Goal: Feedback & Contribution: Submit feedback/report problem

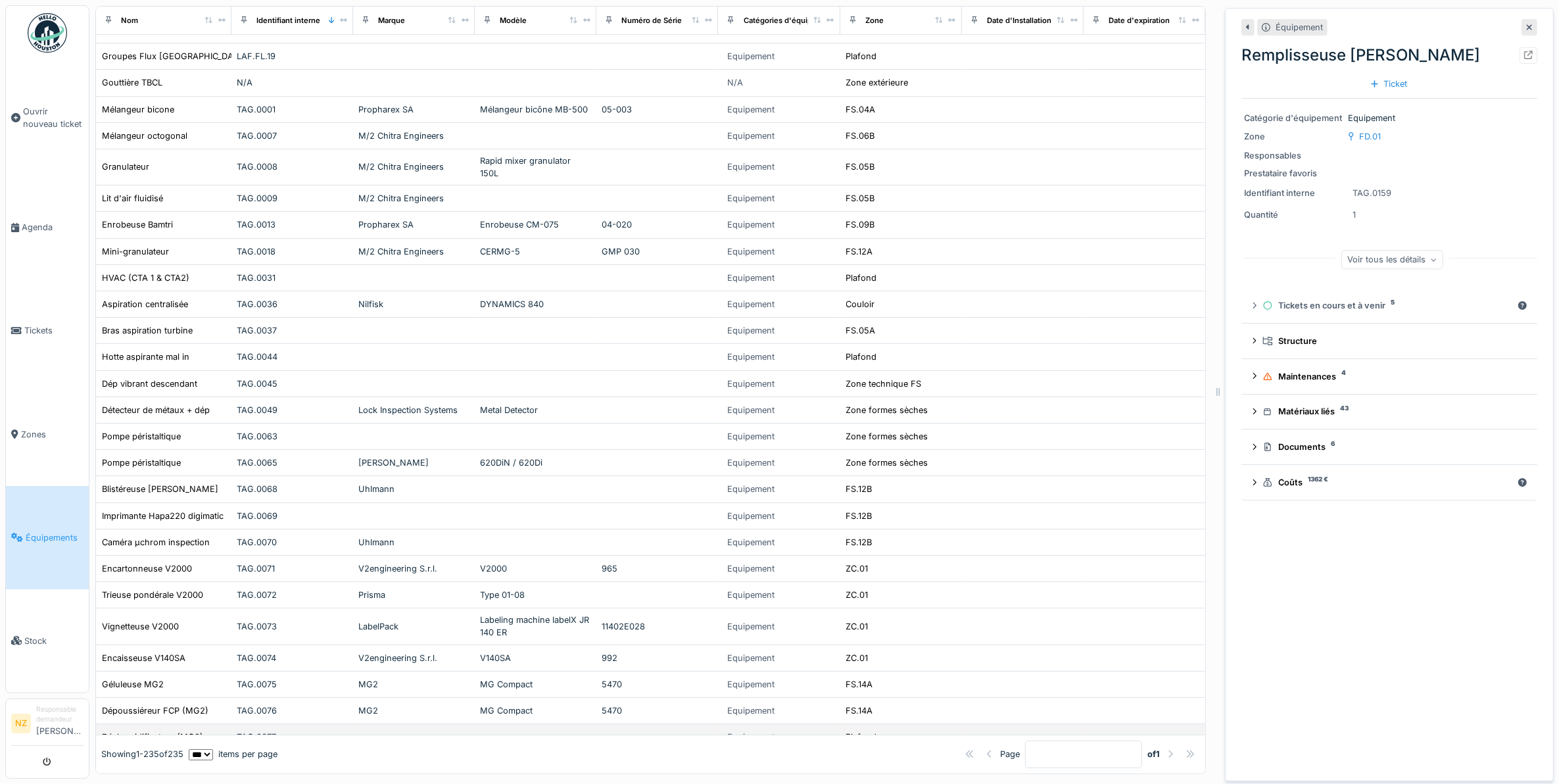
scroll to position [411, 0]
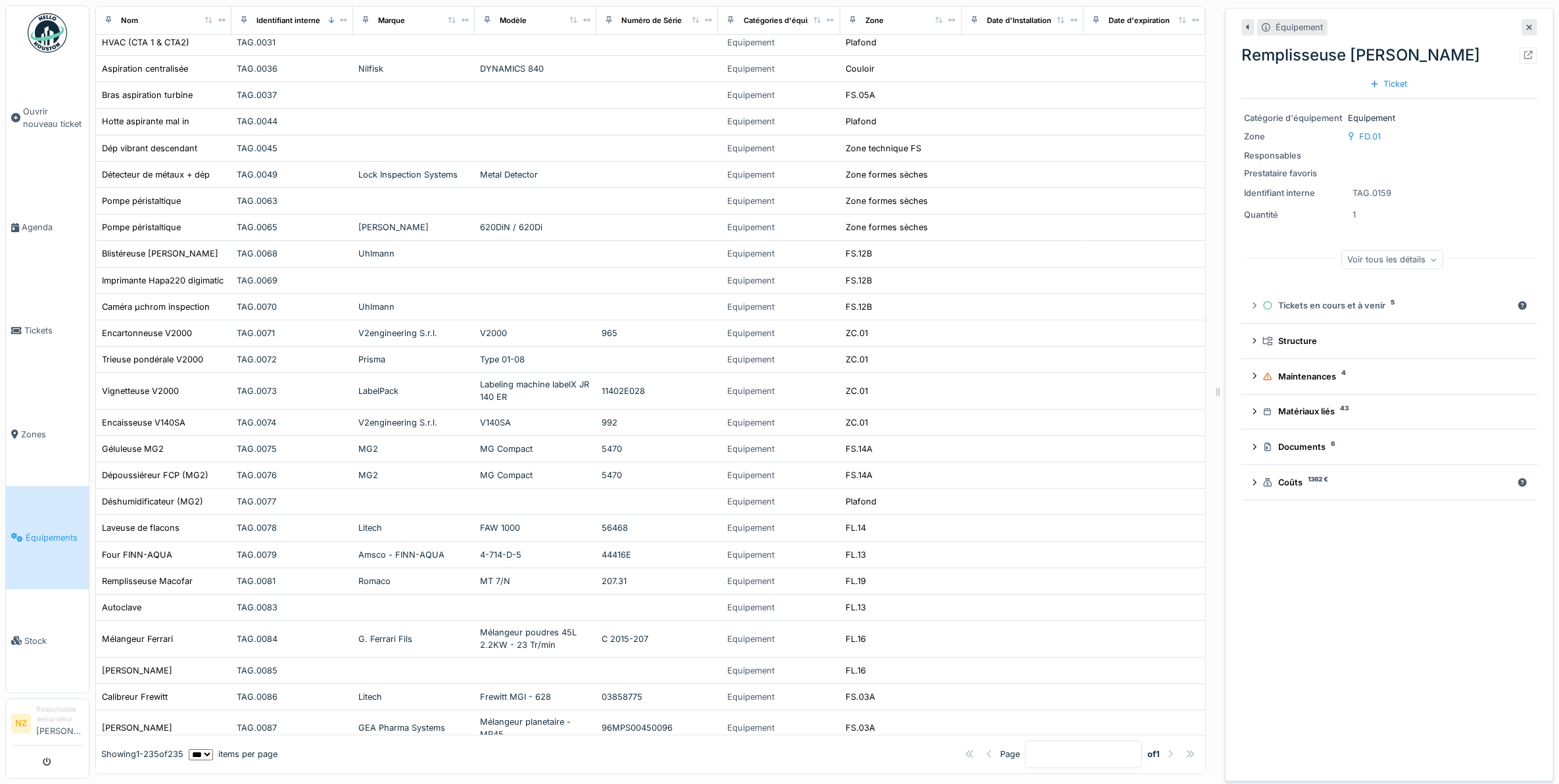
click at [50, 531] on span "Équipements" at bounding box center [55, 538] width 58 height 13
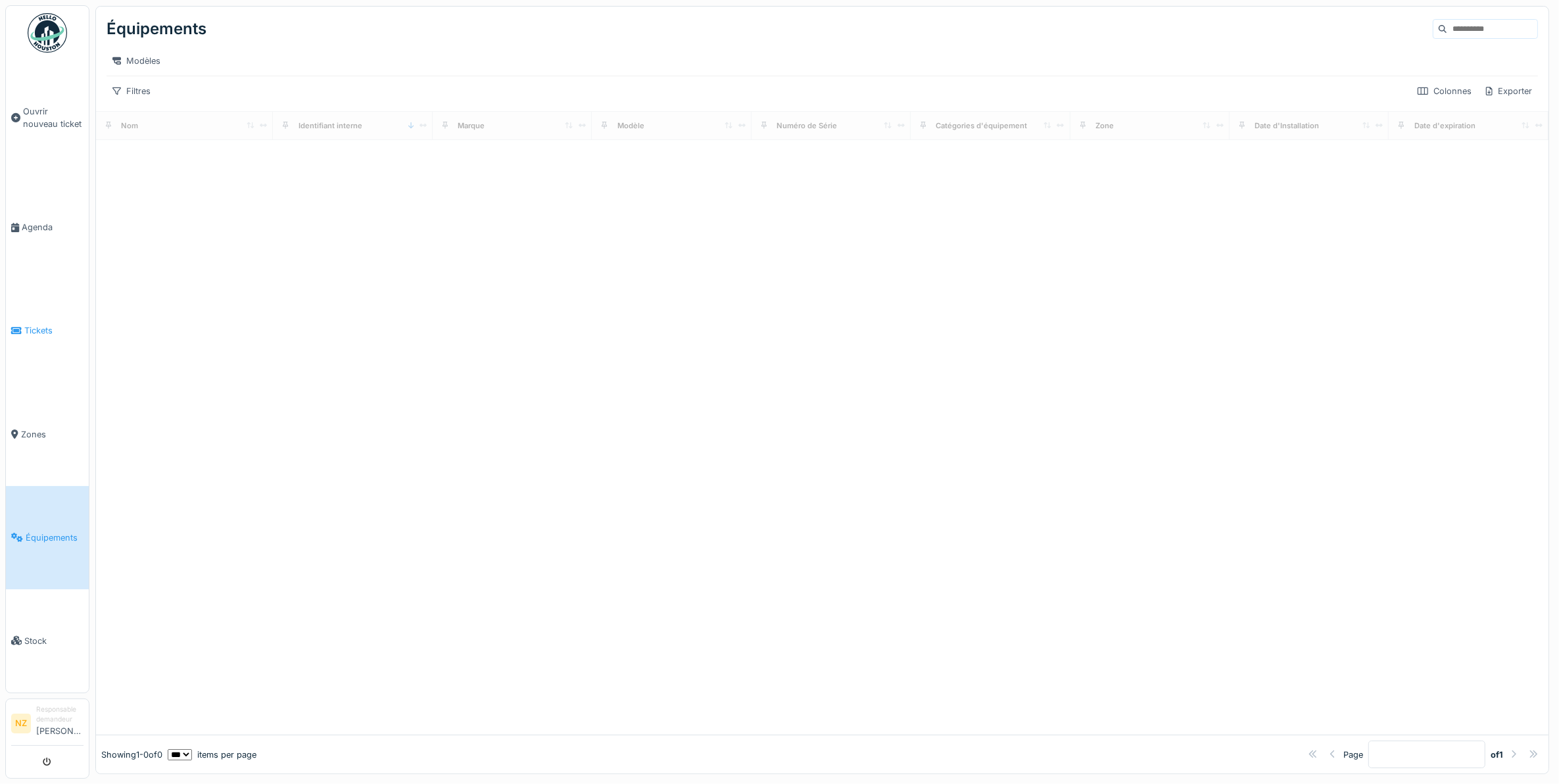
click at [67, 339] on link "Tickets" at bounding box center [47, 330] width 83 height 103
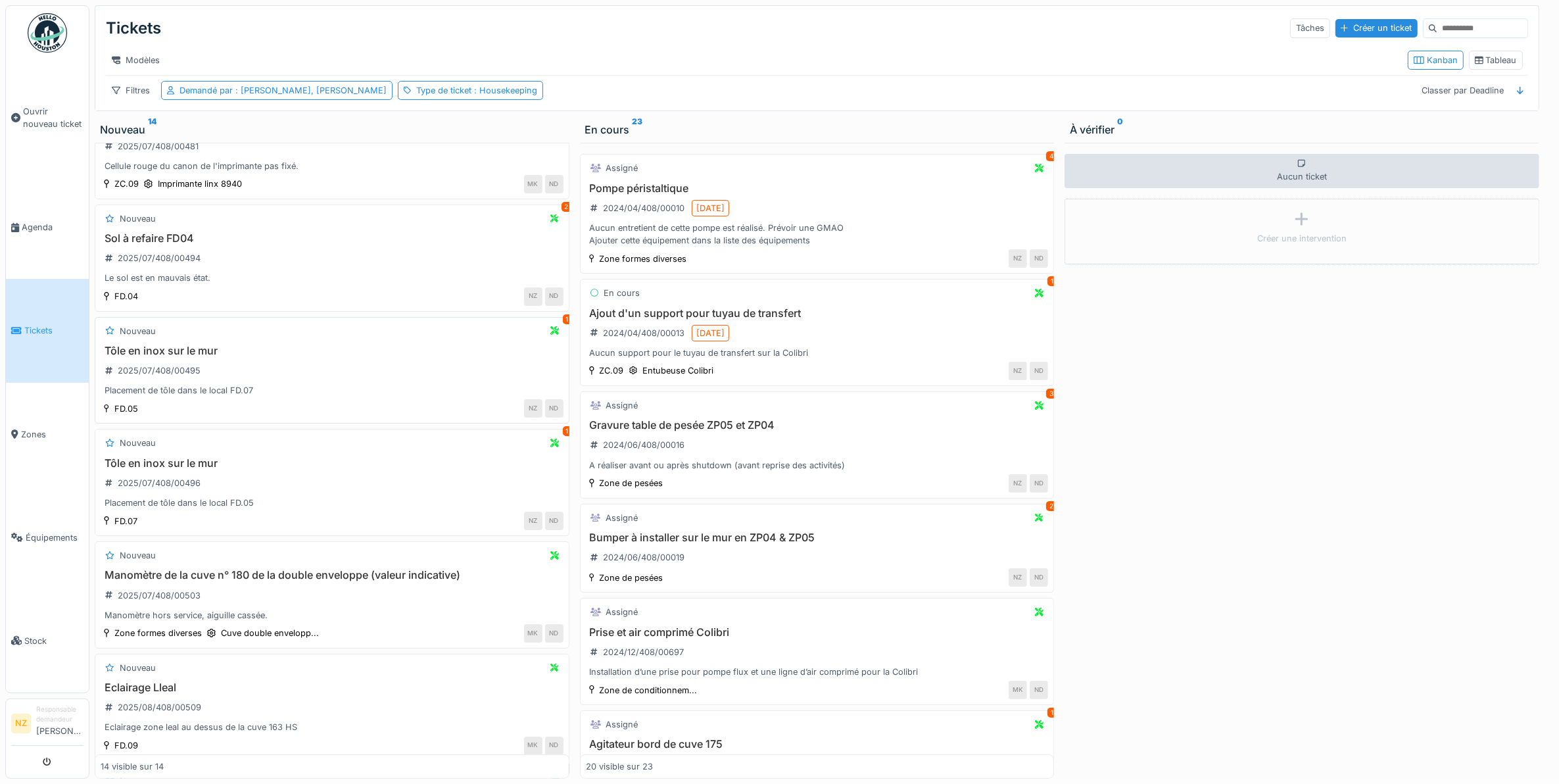
scroll to position [598, 0]
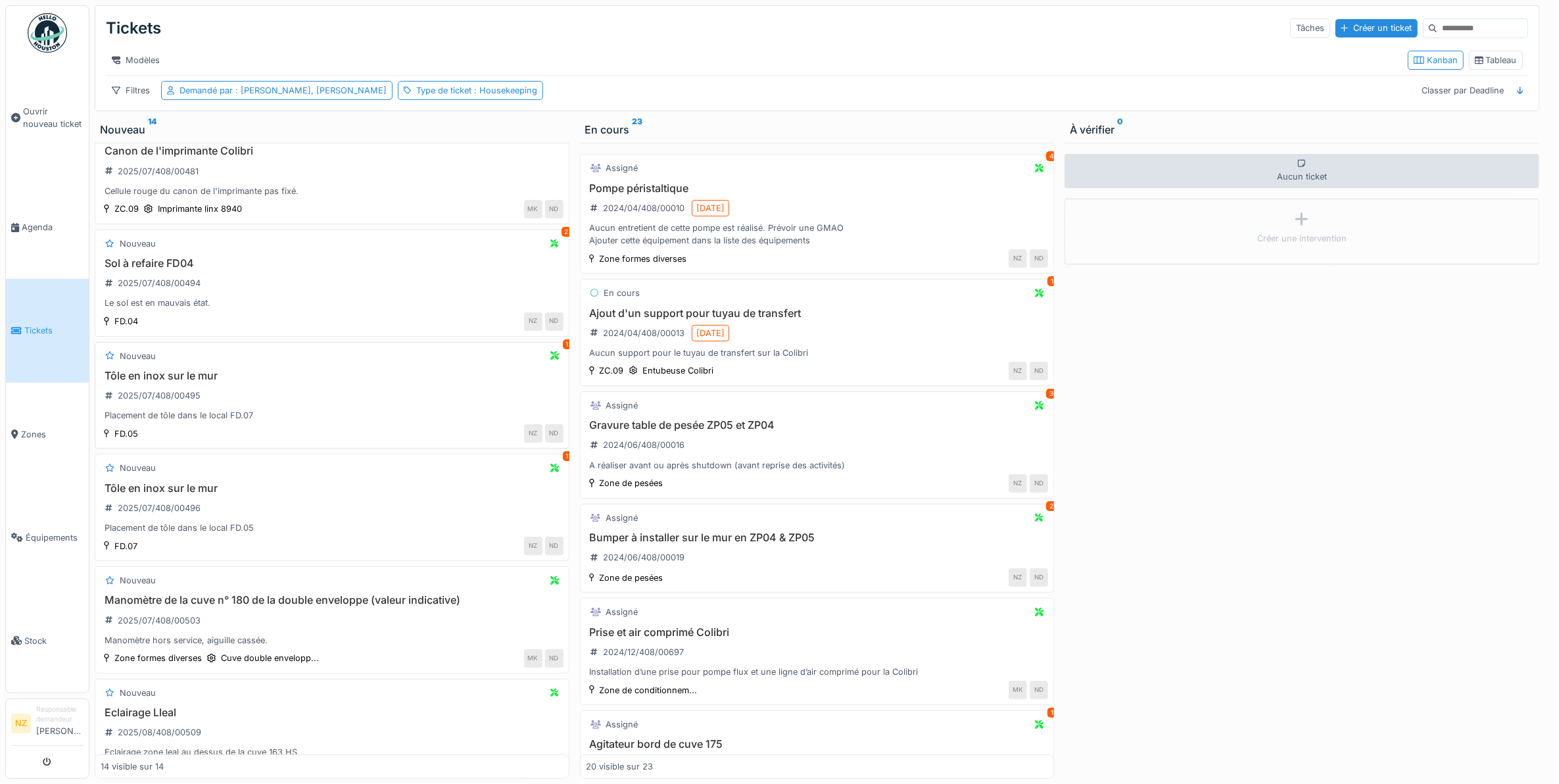
click at [205, 382] on h3 "Tôle en inox sur le mur" at bounding box center [332, 376] width 463 height 13
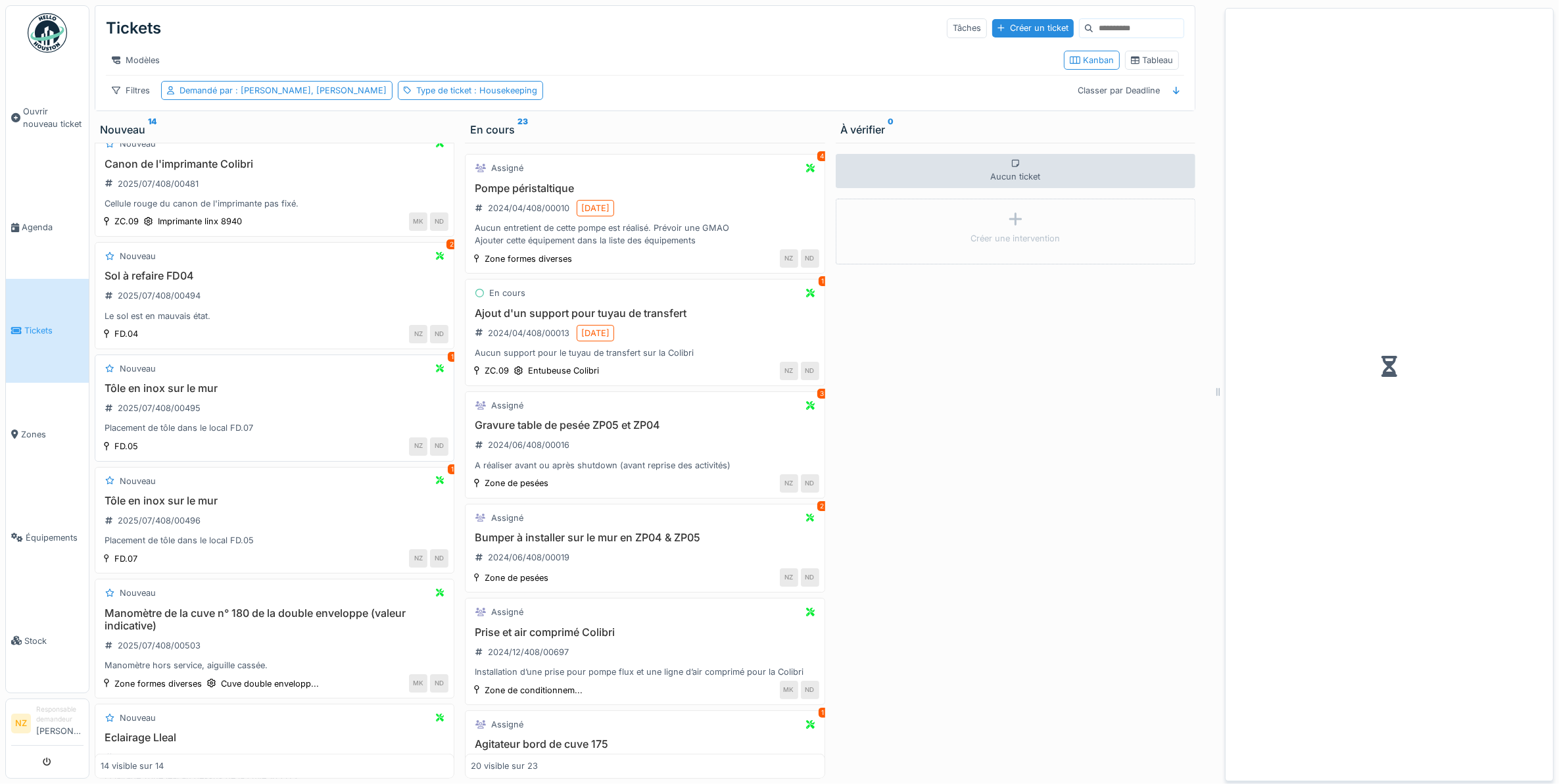
scroll to position [612, 0]
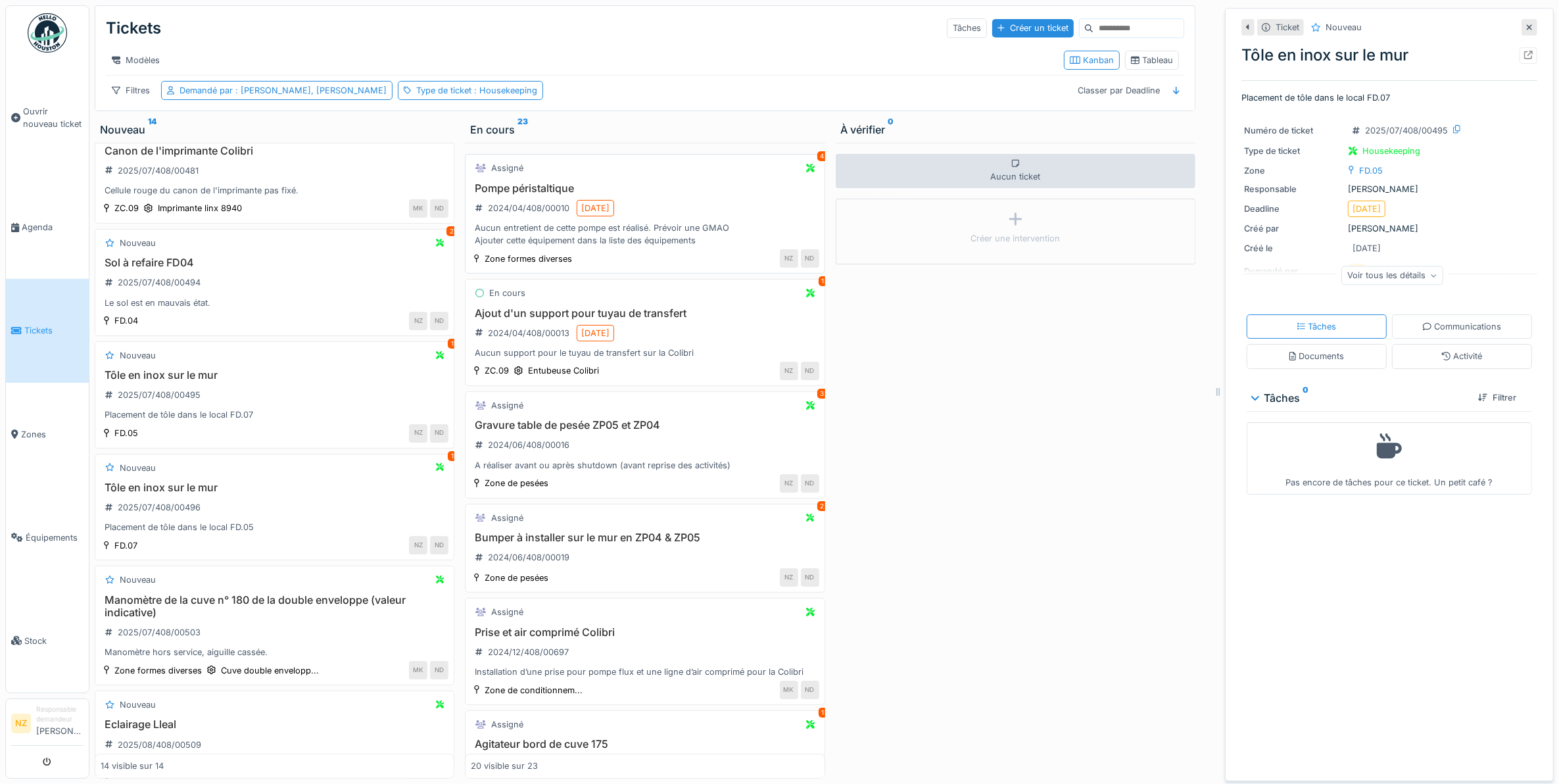
click at [526, 195] on h3 "Pompe péristaltique" at bounding box center [645, 188] width 348 height 13
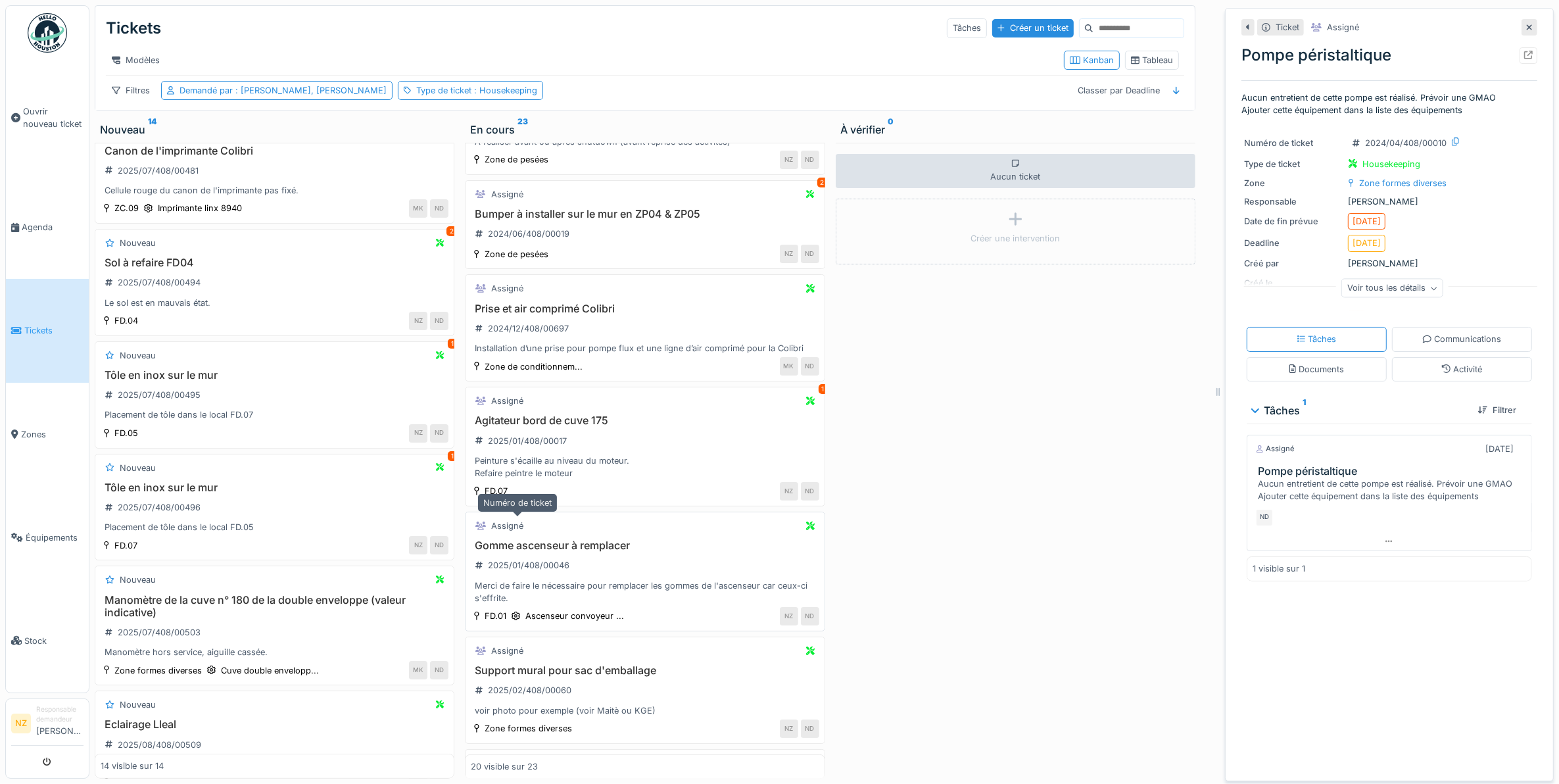
scroll to position [411, 0]
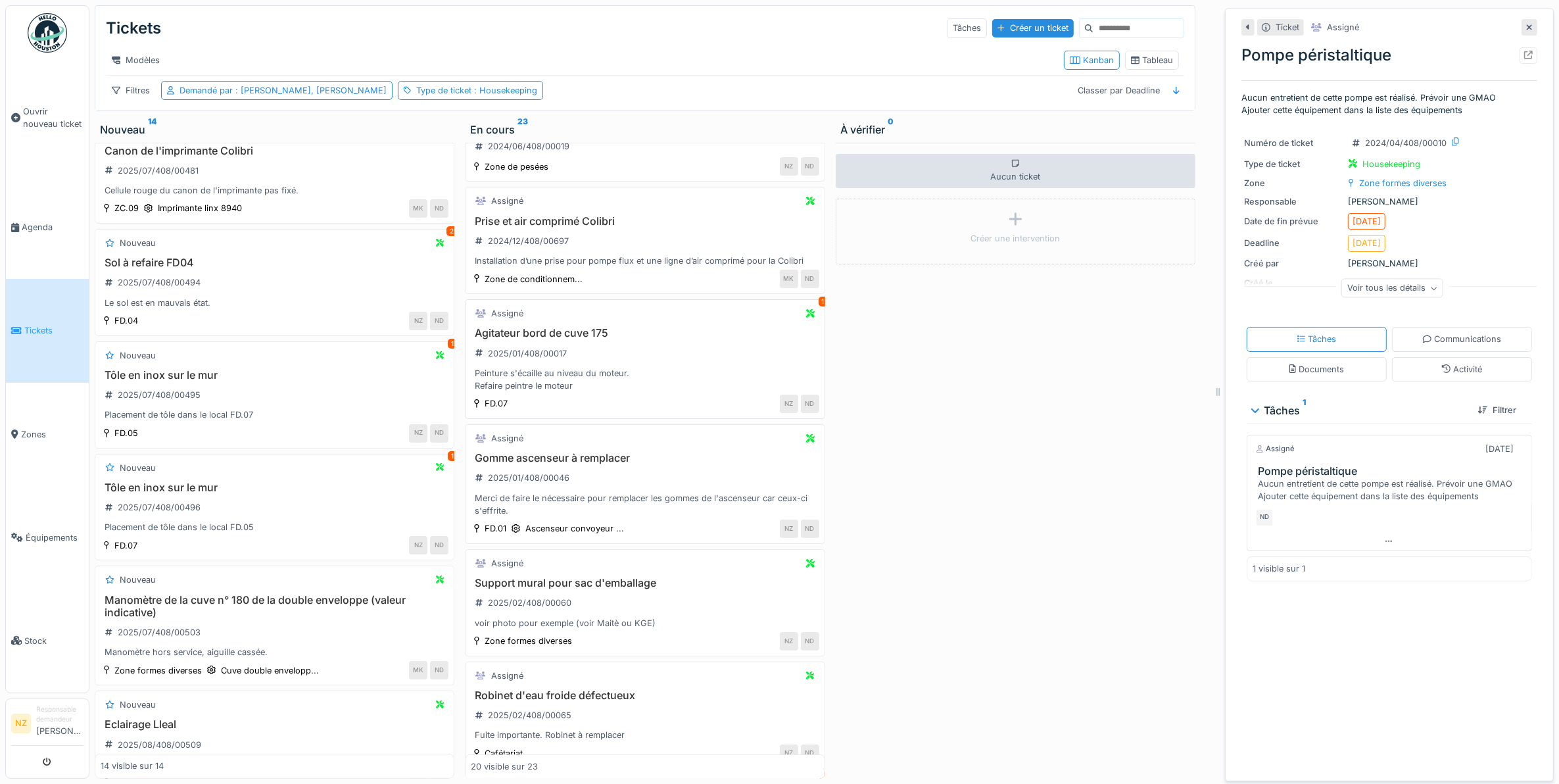
click at [582, 340] on h3 "Agitateur bord de cuve 175" at bounding box center [645, 333] width 348 height 13
click at [1295, 402] on div "Tâches 1" at bounding box center [1359, 410] width 216 height 16
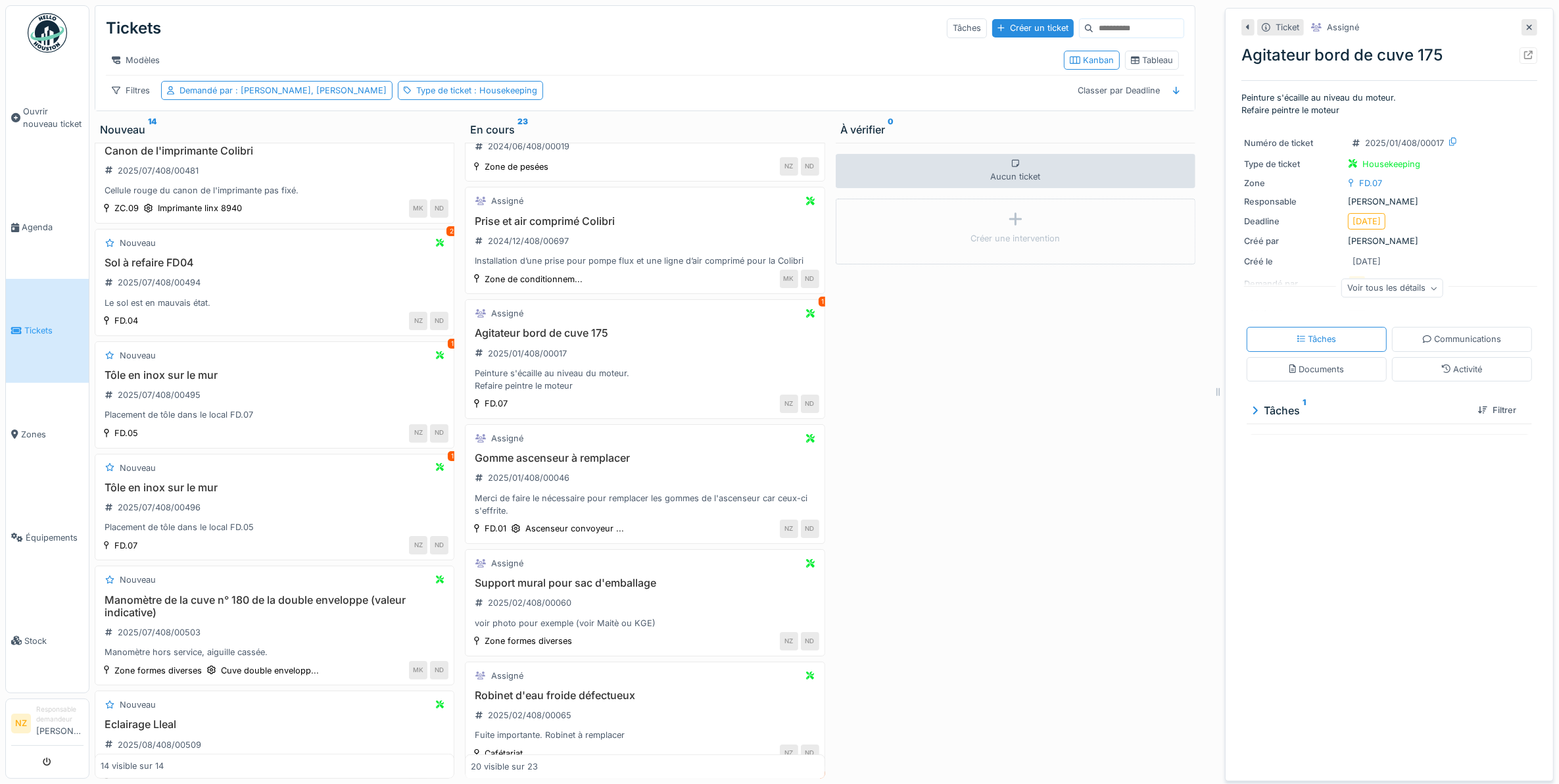
click at [1295, 402] on div "Tâches 1" at bounding box center [1359, 410] width 216 height 16
click at [1357, 279] on div "Voir tous les détails" at bounding box center [1392, 288] width 102 height 19
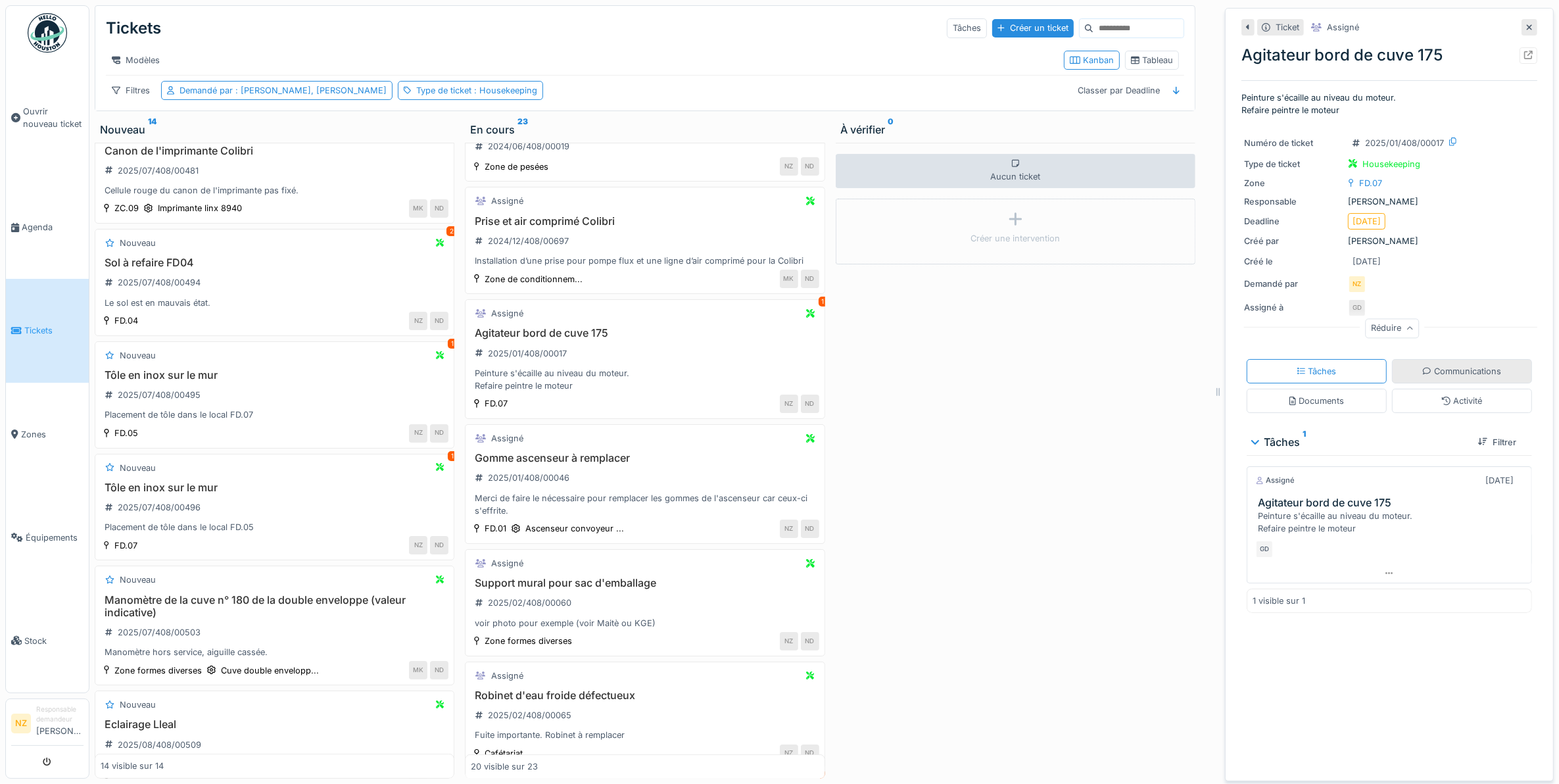
click at [1392, 359] on div "Communications" at bounding box center [1462, 371] width 140 height 24
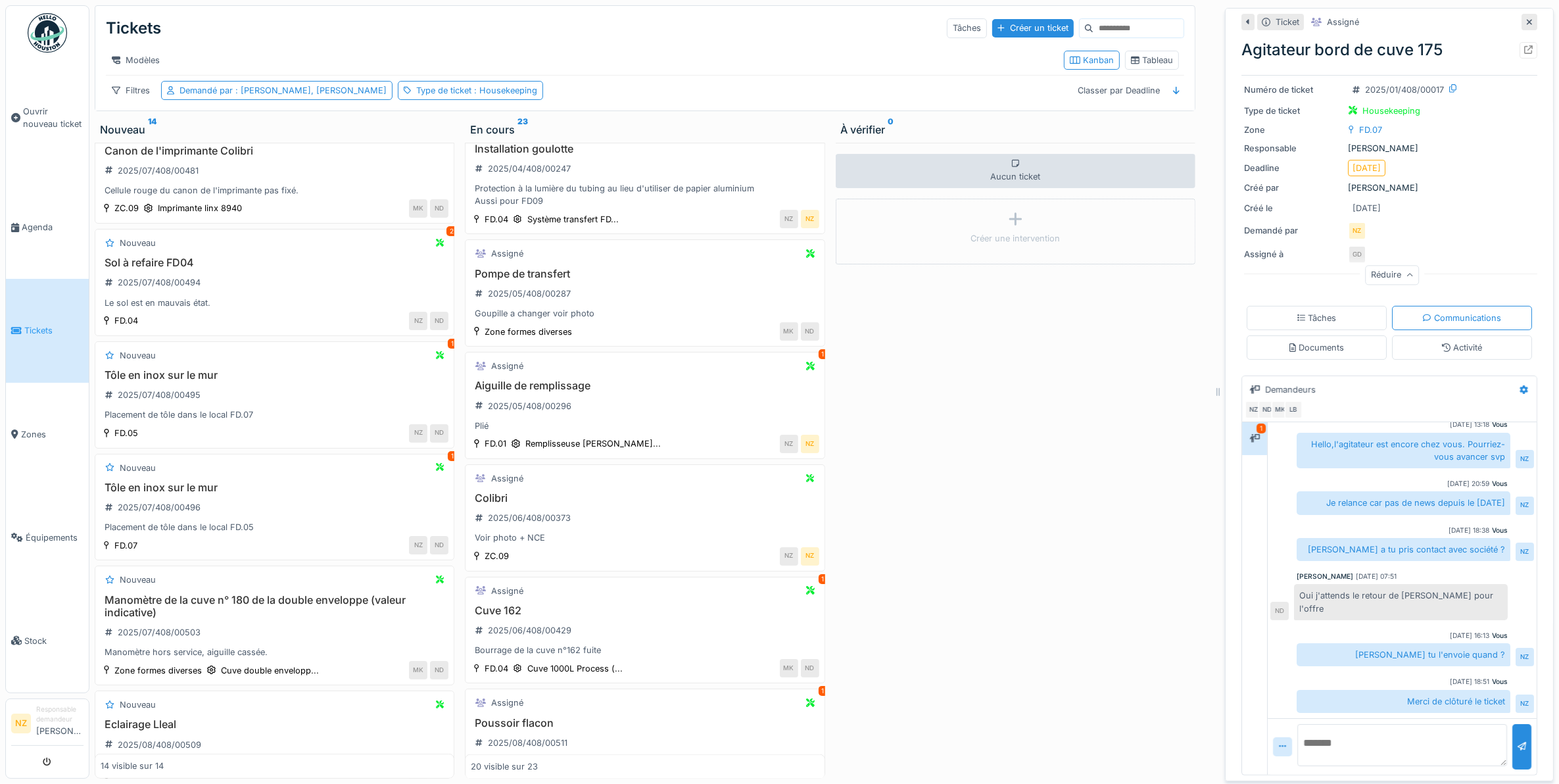
scroll to position [1765, 0]
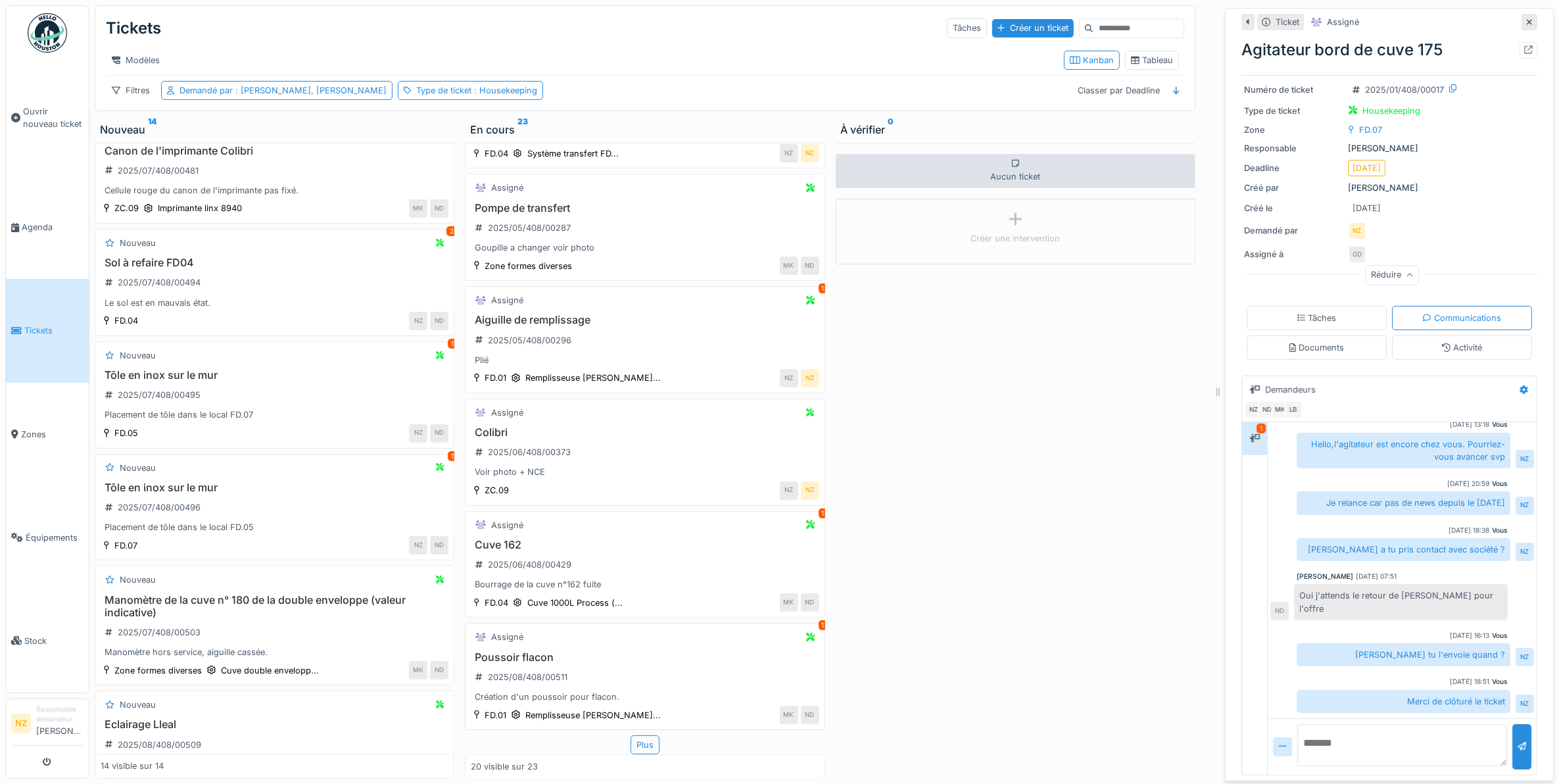
click at [543, 651] on h3 "Poussoir flacon" at bounding box center [645, 657] width 348 height 13
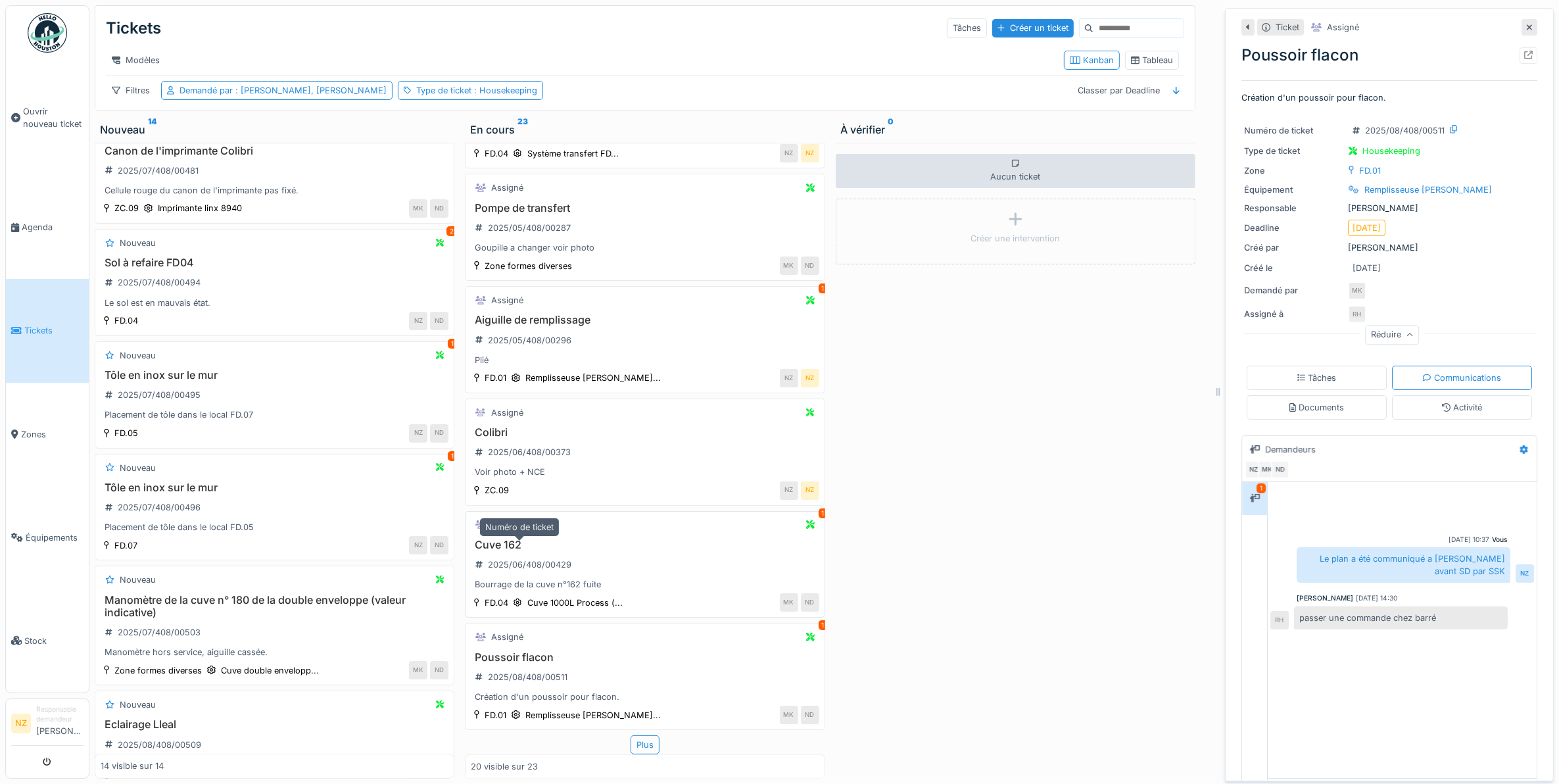
click at [538, 558] on div "2025/06/408/00429" at bounding box center [529, 564] width 83 height 13
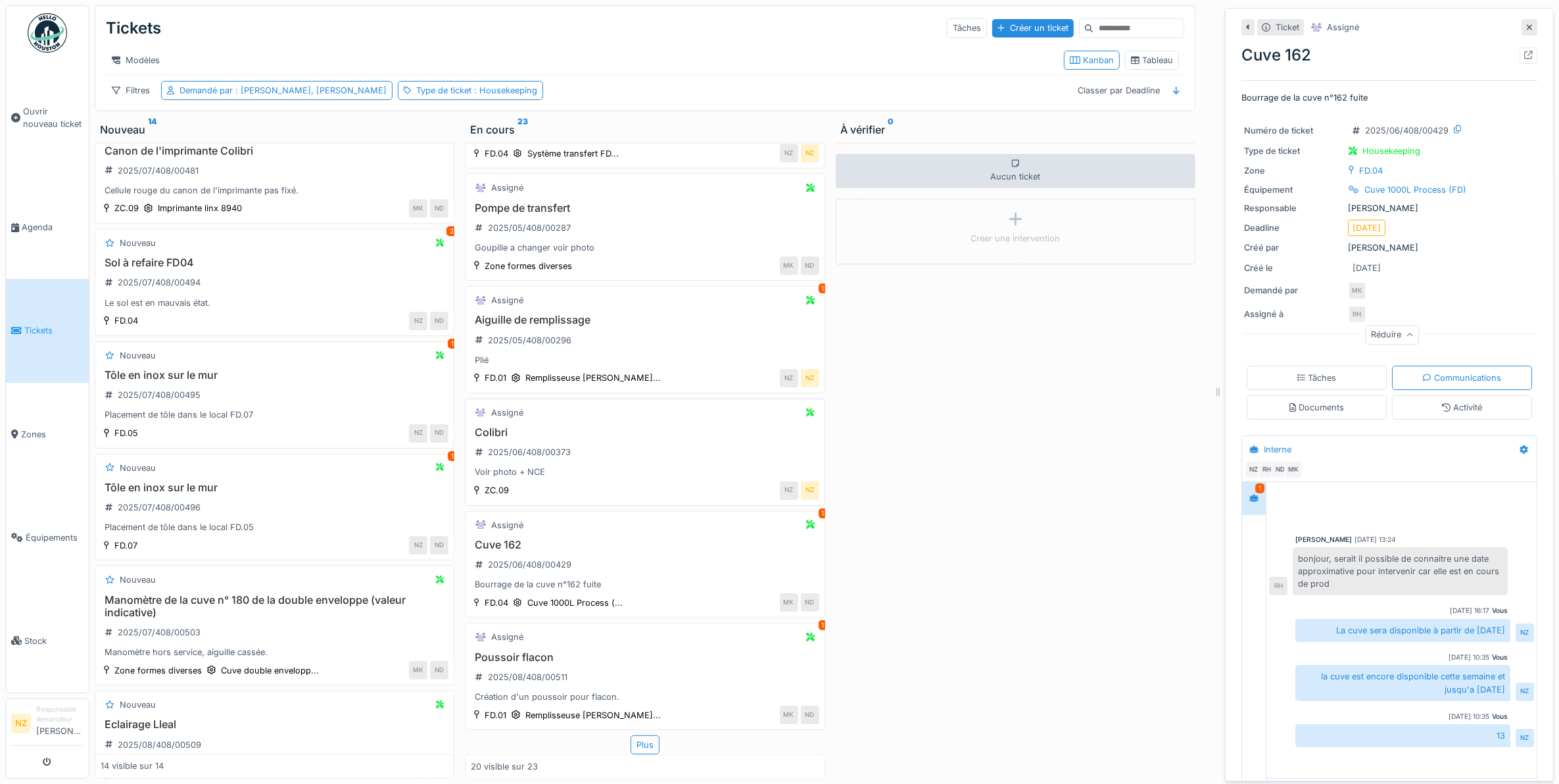
click at [558, 465] on div "Voir photo + NCE" at bounding box center [645, 472] width 348 height 13
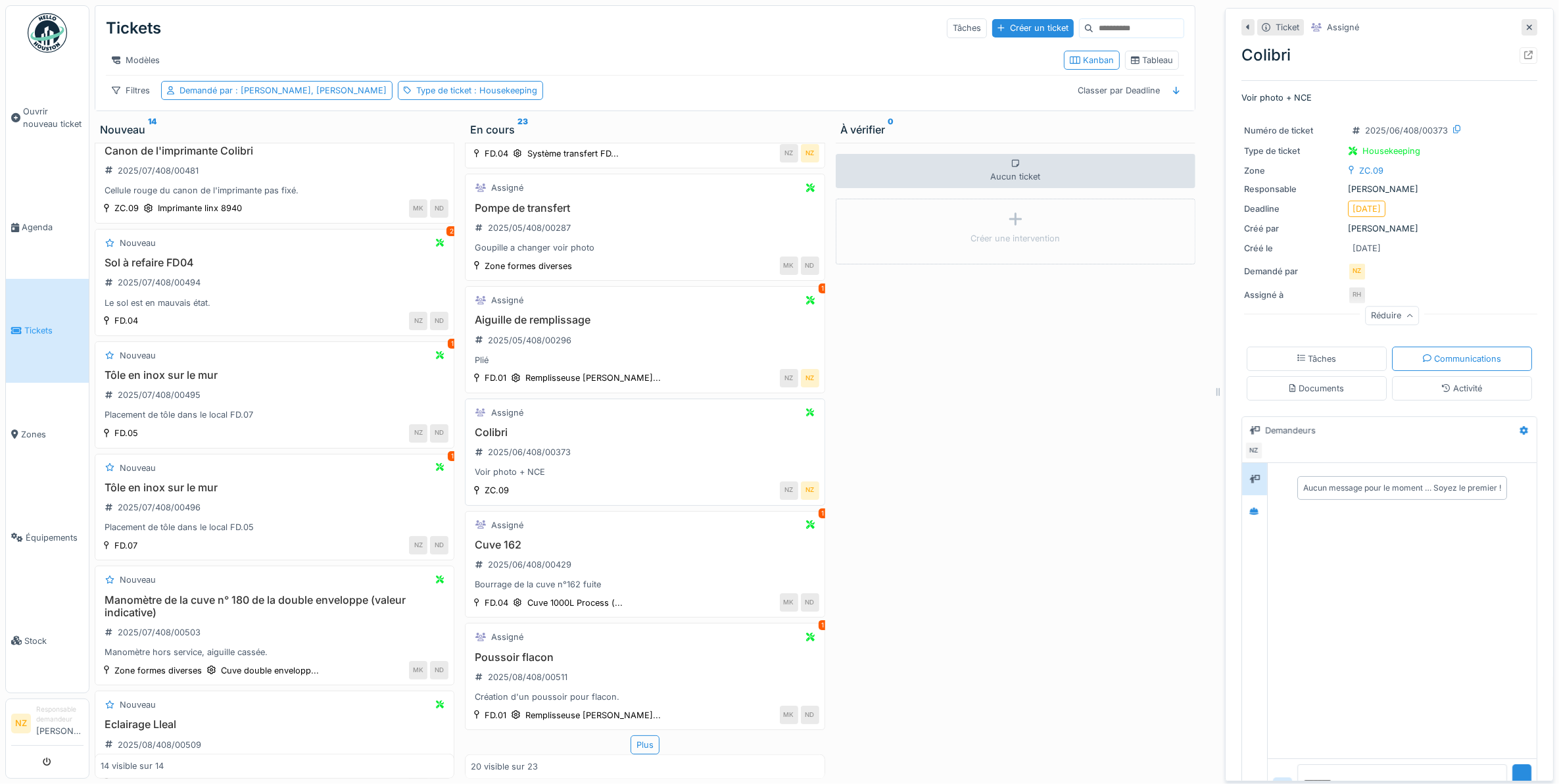
click at [575, 426] on h3 "Colibri" at bounding box center [645, 433] width 348 height 13
click at [594, 314] on h3 "Aiguille de remplissage" at bounding box center [645, 320] width 348 height 13
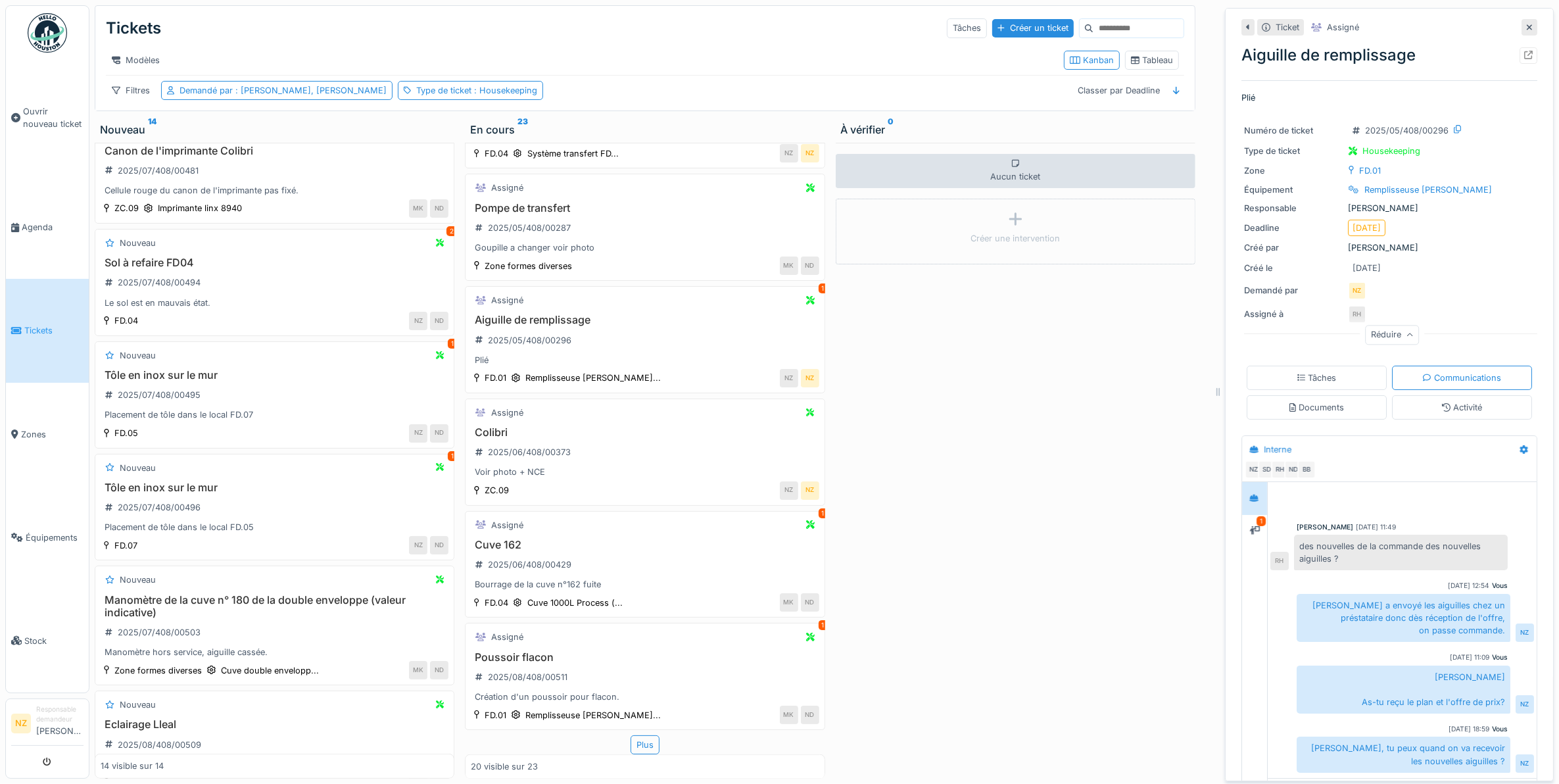
scroll to position [12, 0]
click at [577, 202] on h3 "Pompe de transfert" at bounding box center [645, 208] width 348 height 13
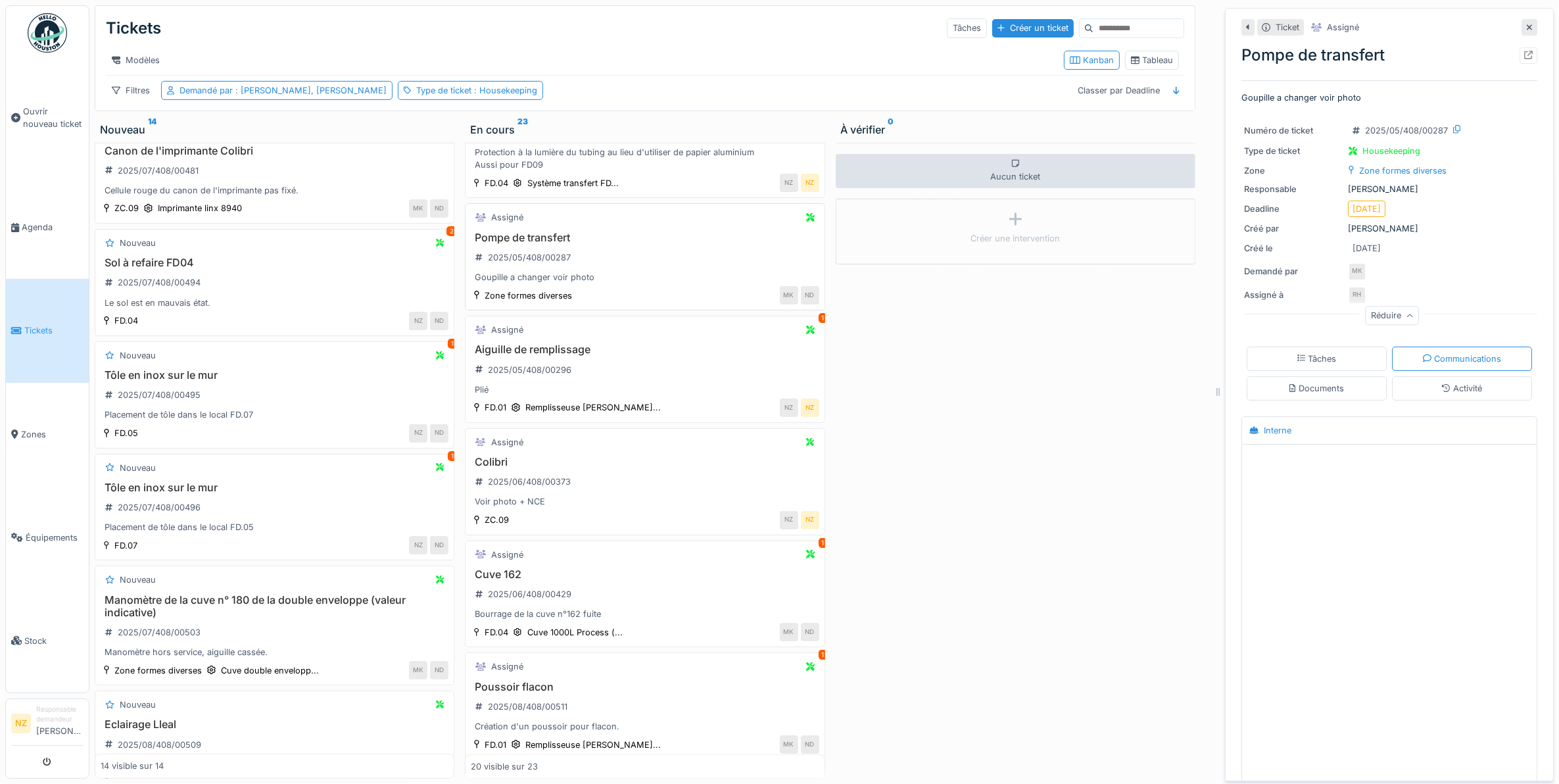
scroll to position [1601, 0]
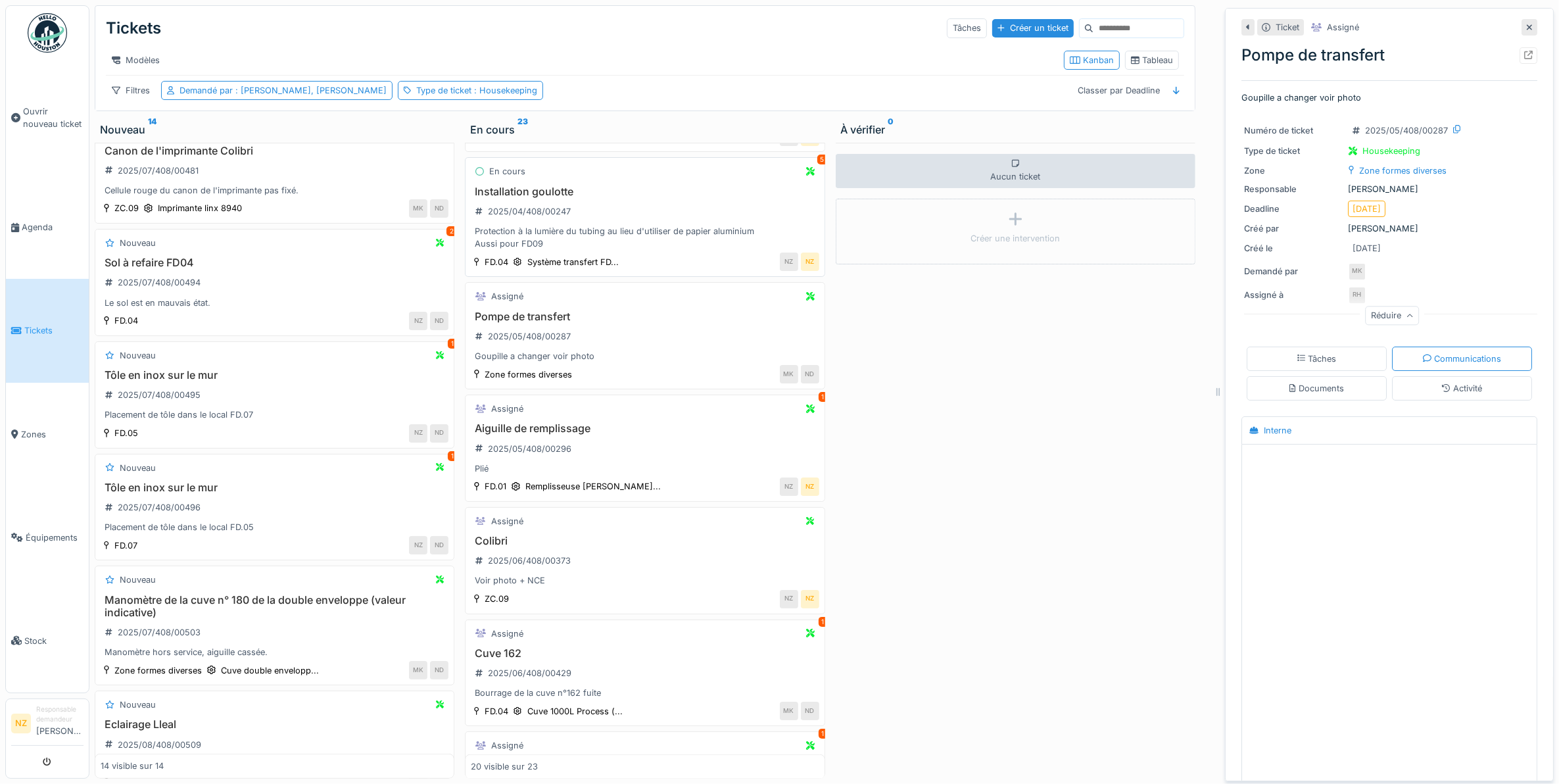
click at [623, 234] on div "Installation goulotte 2025/04/408/00247 Protection à la lumière du tubing au li…" at bounding box center [645, 218] width 348 height 65
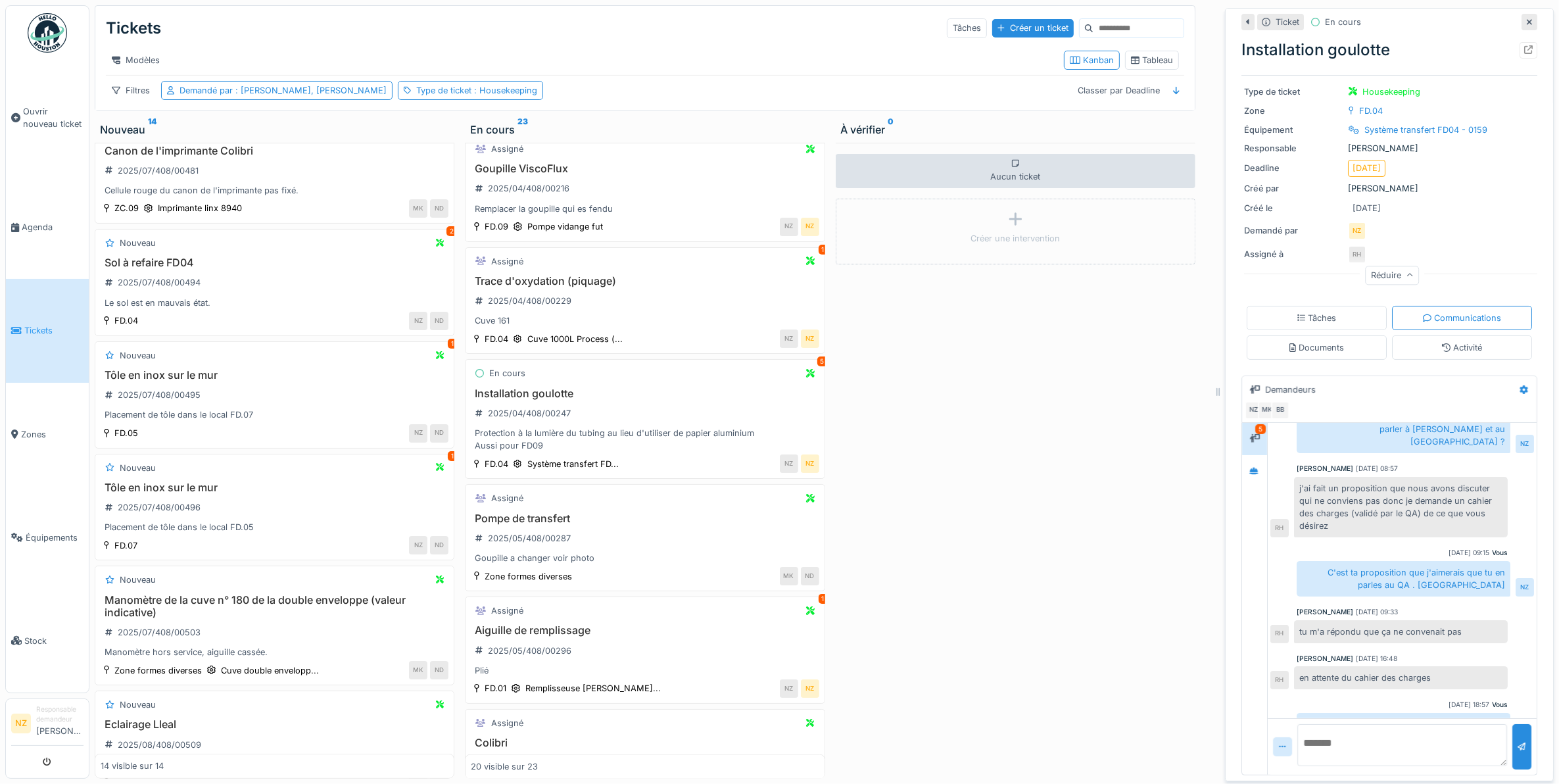
scroll to position [1436, 0]
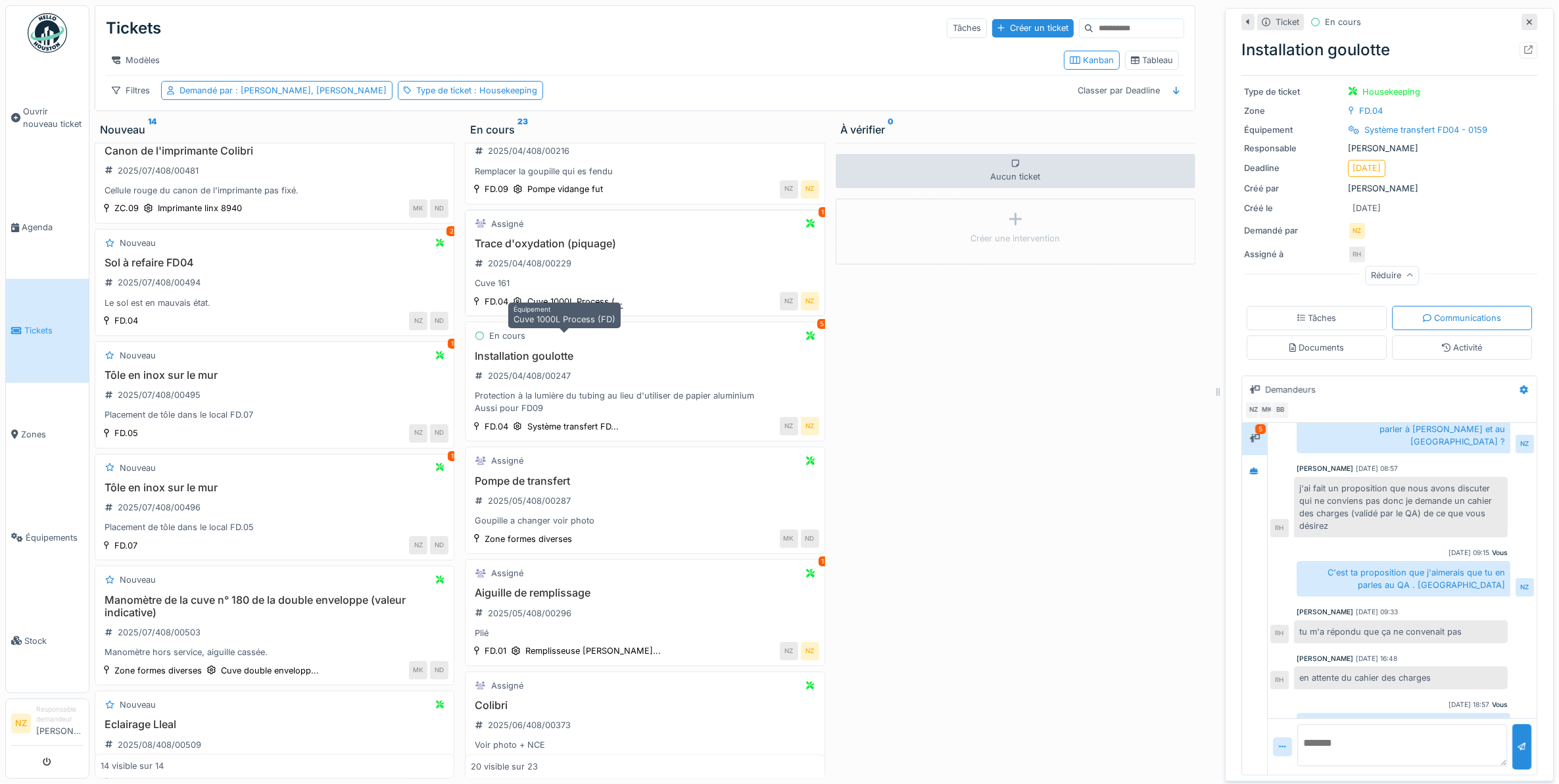
click at [545, 308] on div "Cuve 1000L Process (..." at bounding box center [575, 302] width 95 height 13
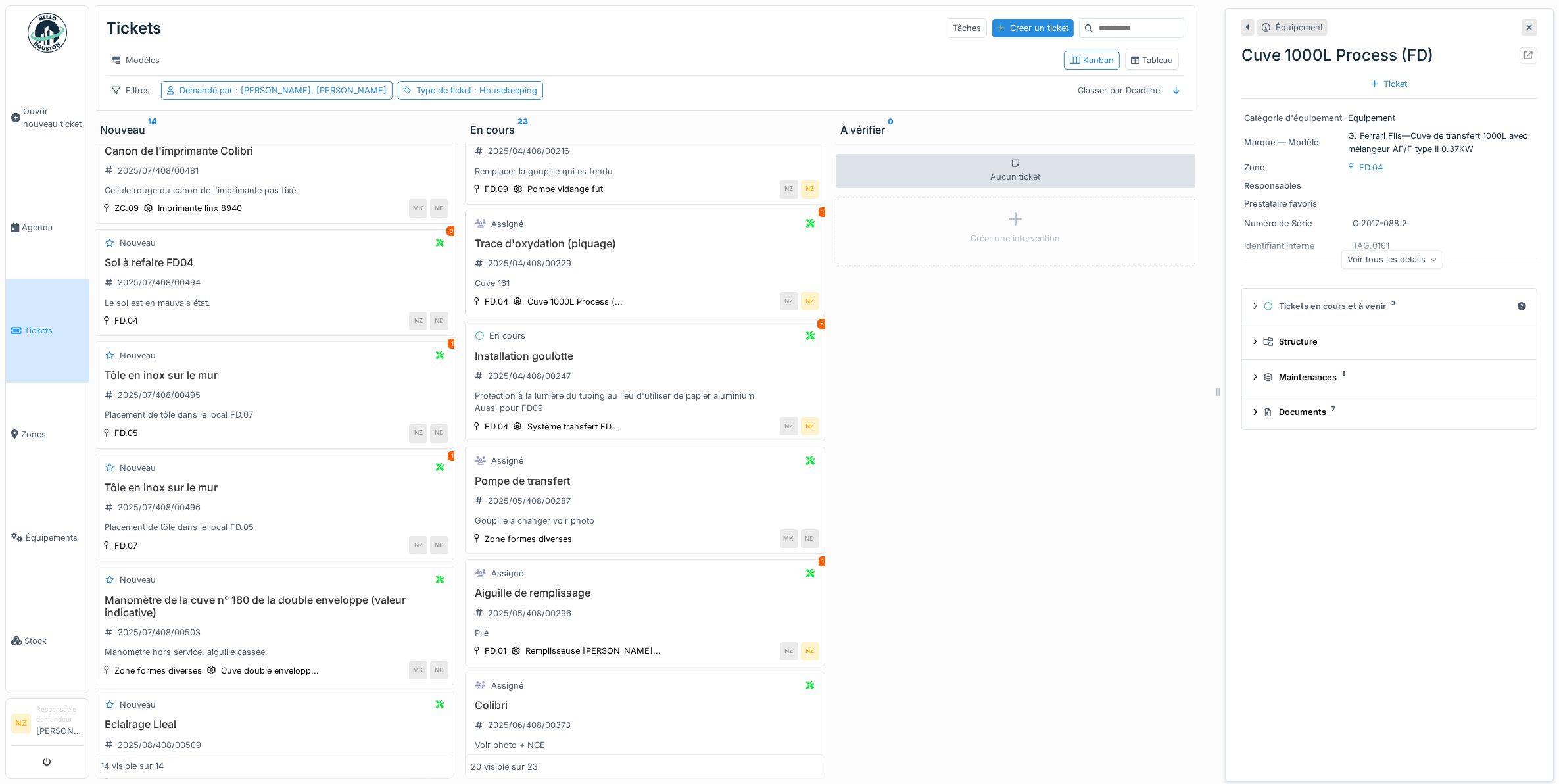
click at [708, 284] on div "Trace d'oxydation (piquage) 2025/04/408/00229 Cuve 161" at bounding box center [645, 263] width 348 height 52
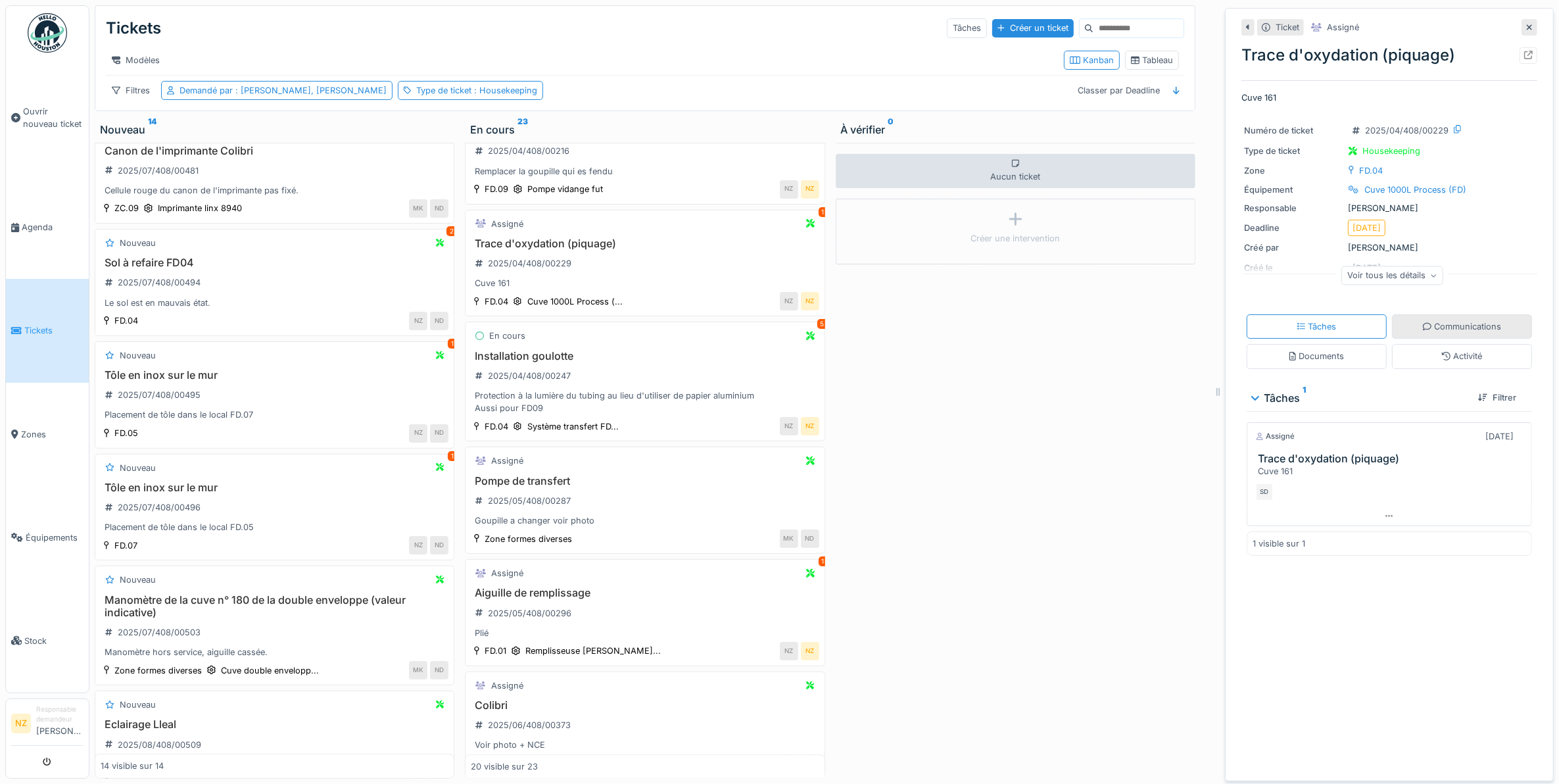
click at [1450, 320] on div "Communications" at bounding box center [1462, 326] width 78 height 13
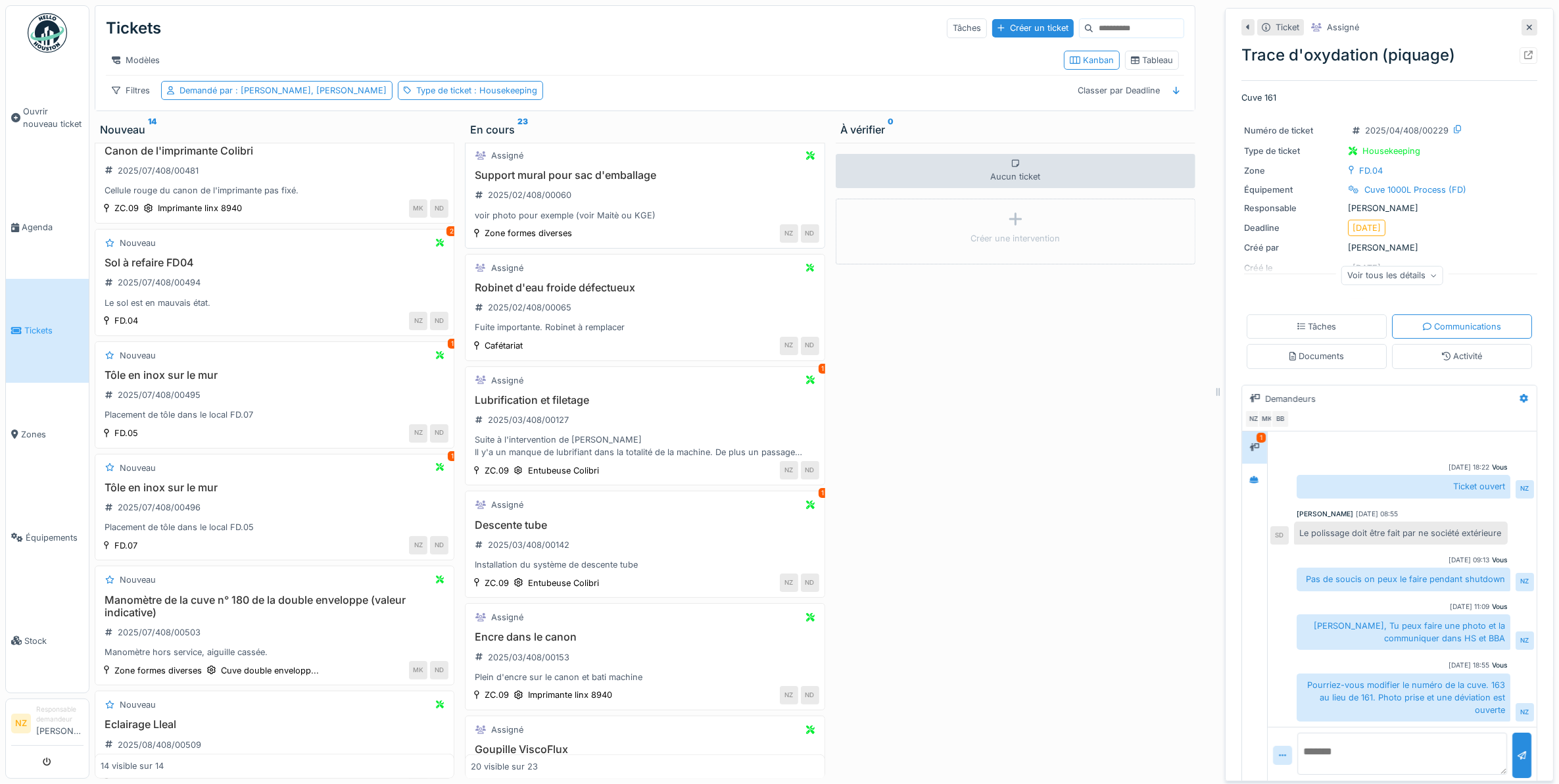
scroll to position [779, 0]
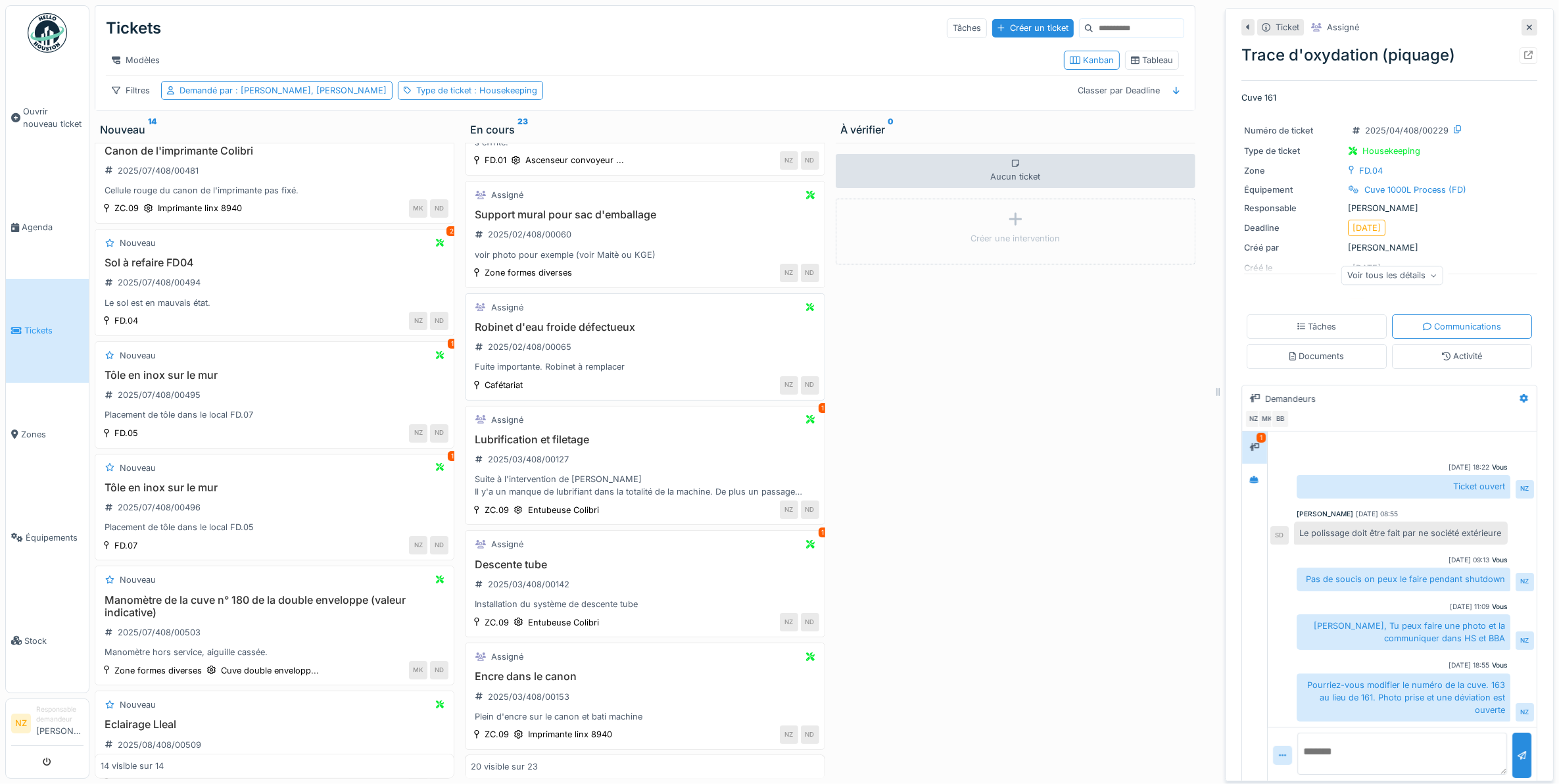
click at [610, 341] on div "Assigné Robinet d'eau froide défectueux 2025/02/408/00065 Fuite importante. Rob…" at bounding box center [645, 346] width 360 height 107
click at [612, 363] on div "Robinet d'eau froide défectueux 2025/02/408/00065 Fuite importante. Robinet à r…" at bounding box center [645, 346] width 348 height 52
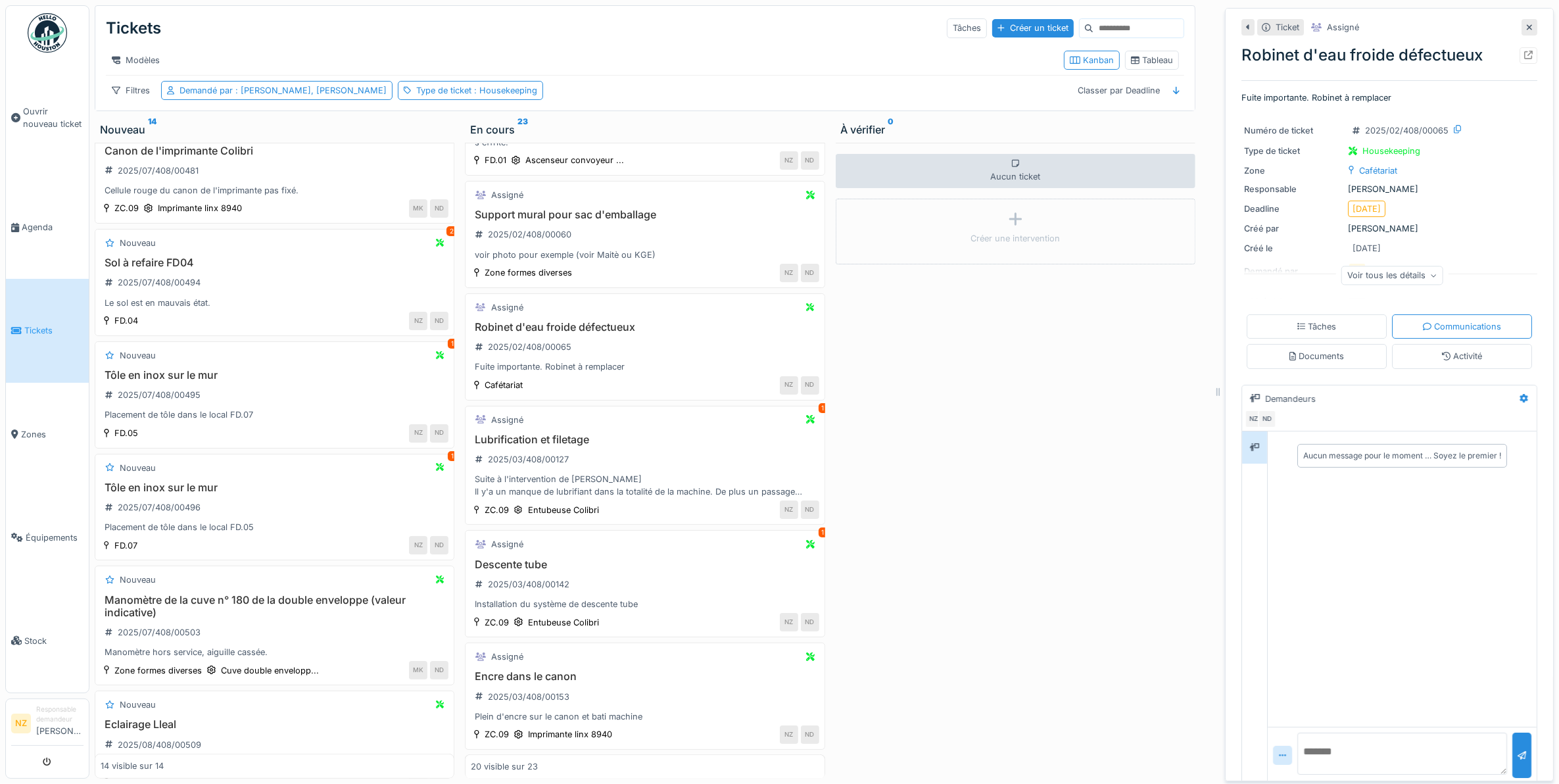
click at [1401, 748] on textarea at bounding box center [1402, 753] width 210 height 42
click at [655, 221] on h3 "Support mural pour sac d'emballage" at bounding box center [645, 215] width 348 height 13
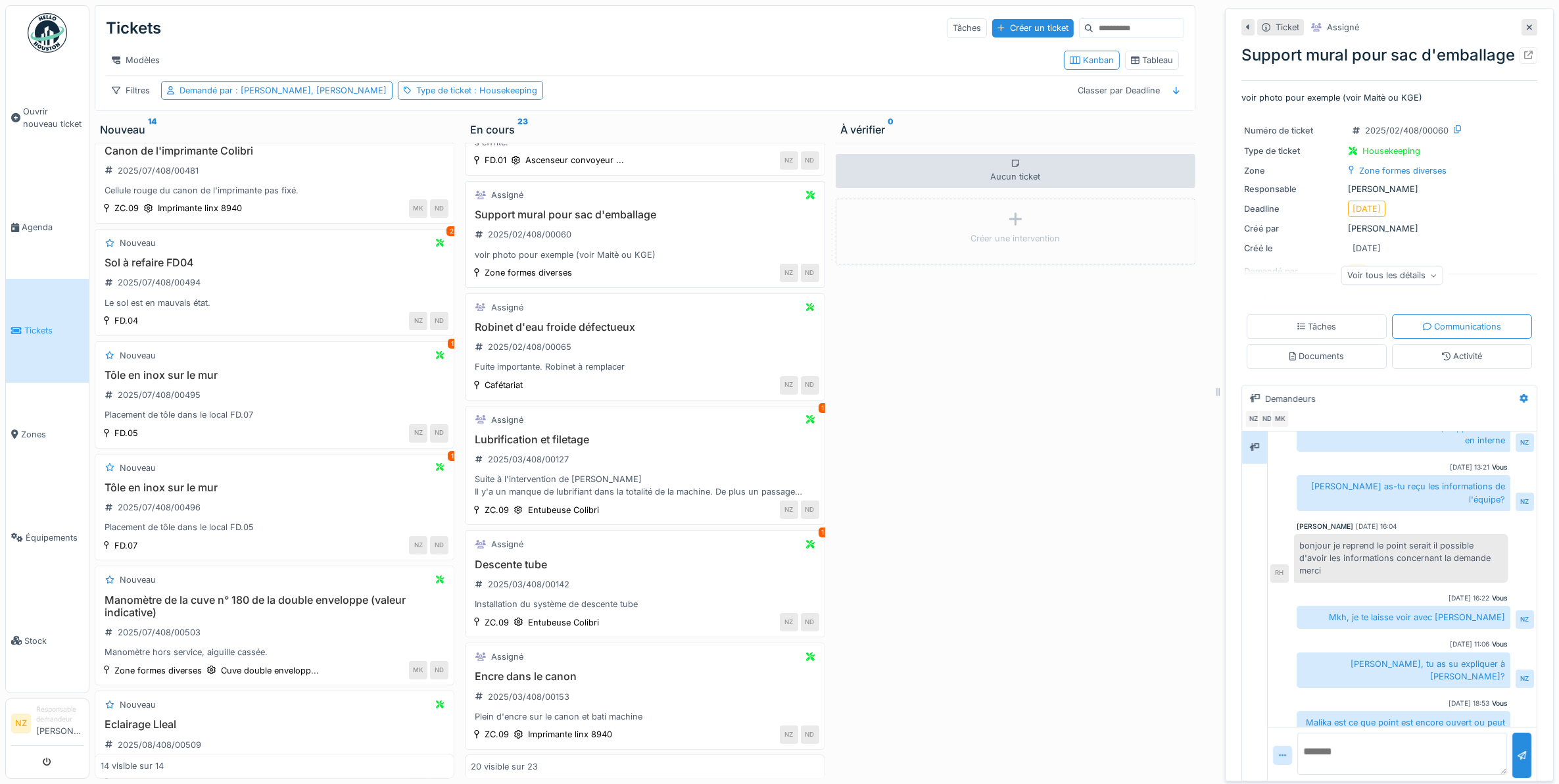
scroll to position [697, 0]
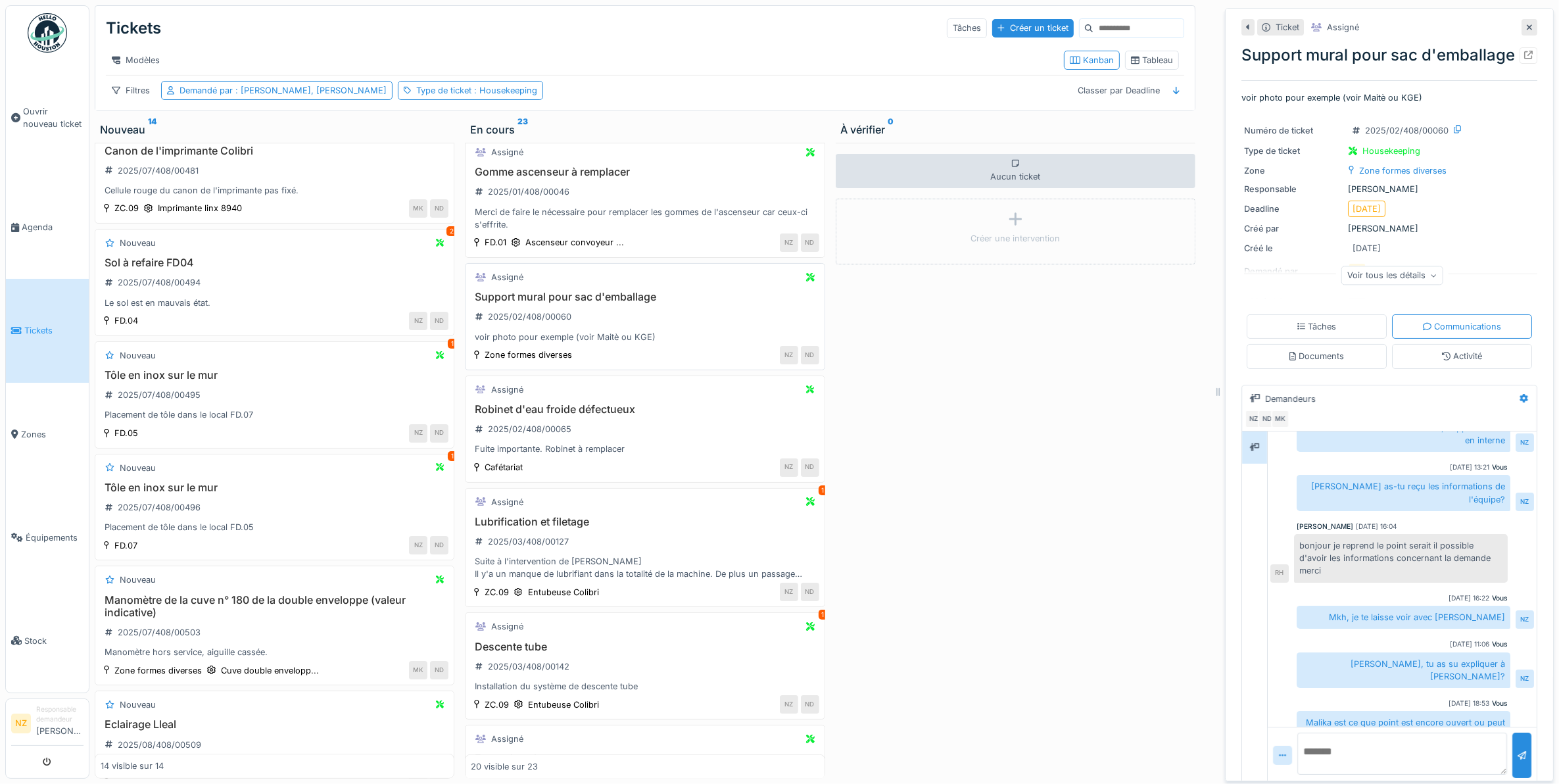
click at [595, 303] on h3 "Support mural pour sac d'emballage" at bounding box center [645, 297] width 348 height 13
click at [632, 214] on div "Gomme ascenseur à remplacer 2025/01/408/00046 Merci de faire le nécessaire pour…" at bounding box center [645, 198] width 348 height 65
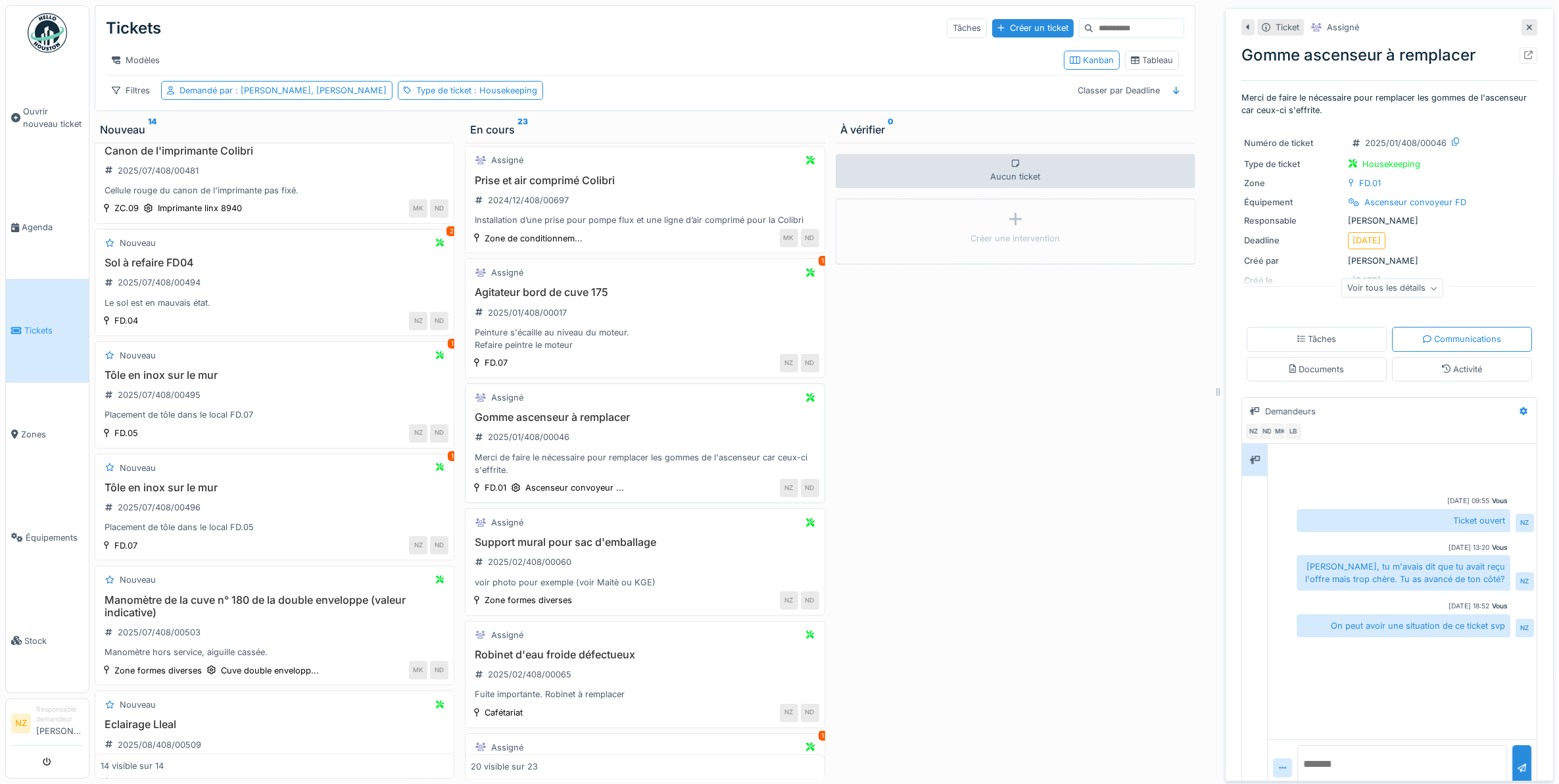
scroll to position [450, 0]
click at [653, 428] on div "Assigné Gomme ascenseur à remplacer 2025/01/408/00046 Merci de faire le nécessa…" at bounding box center [645, 444] width 360 height 120
click at [646, 323] on div "Agitateur bord de cuve 175 2025/01/408/00017 Peinture s'écaille au niveau du mo…" at bounding box center [645, 319] width 348 height 65
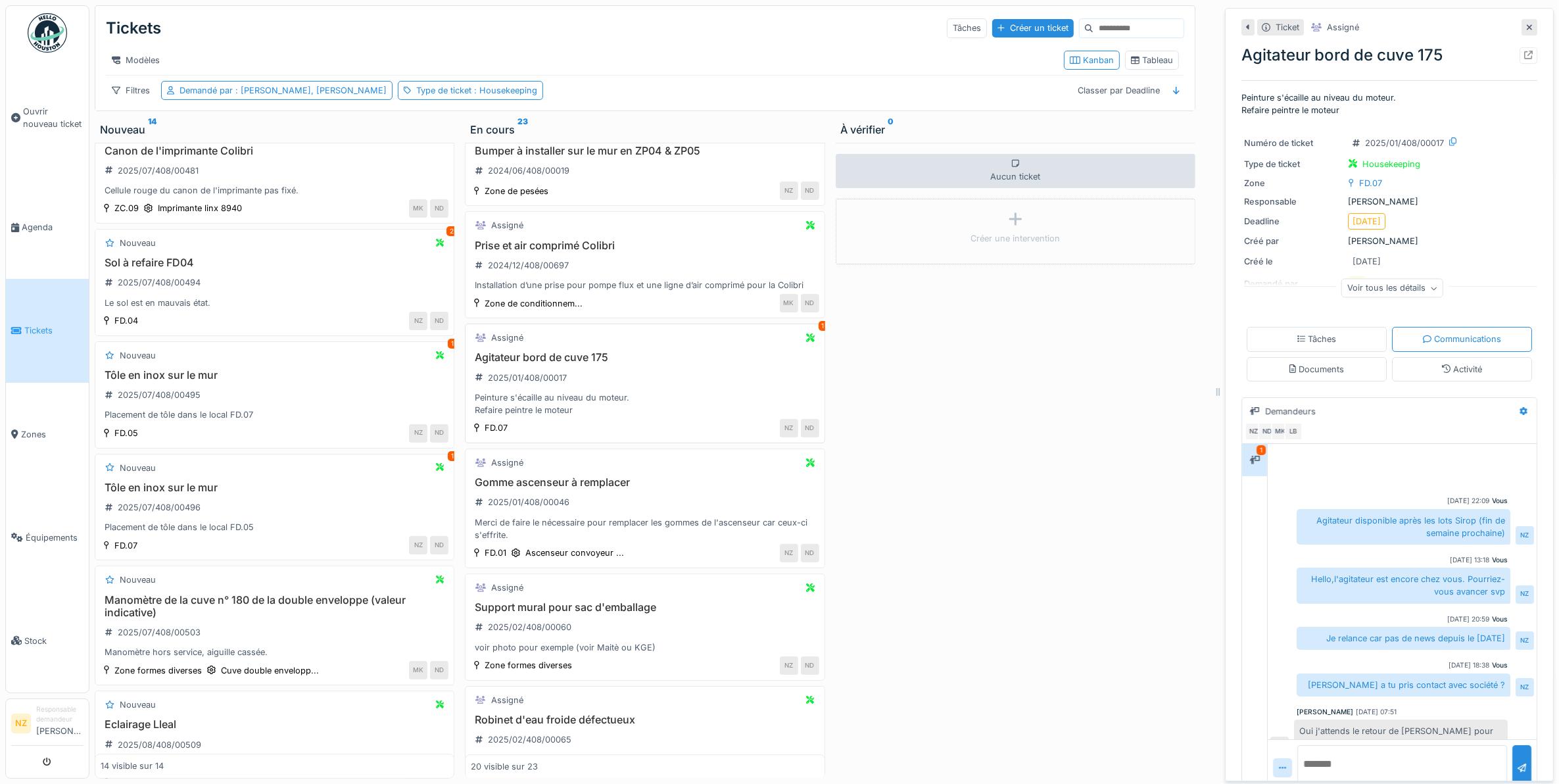
scroll to position [126, 0]
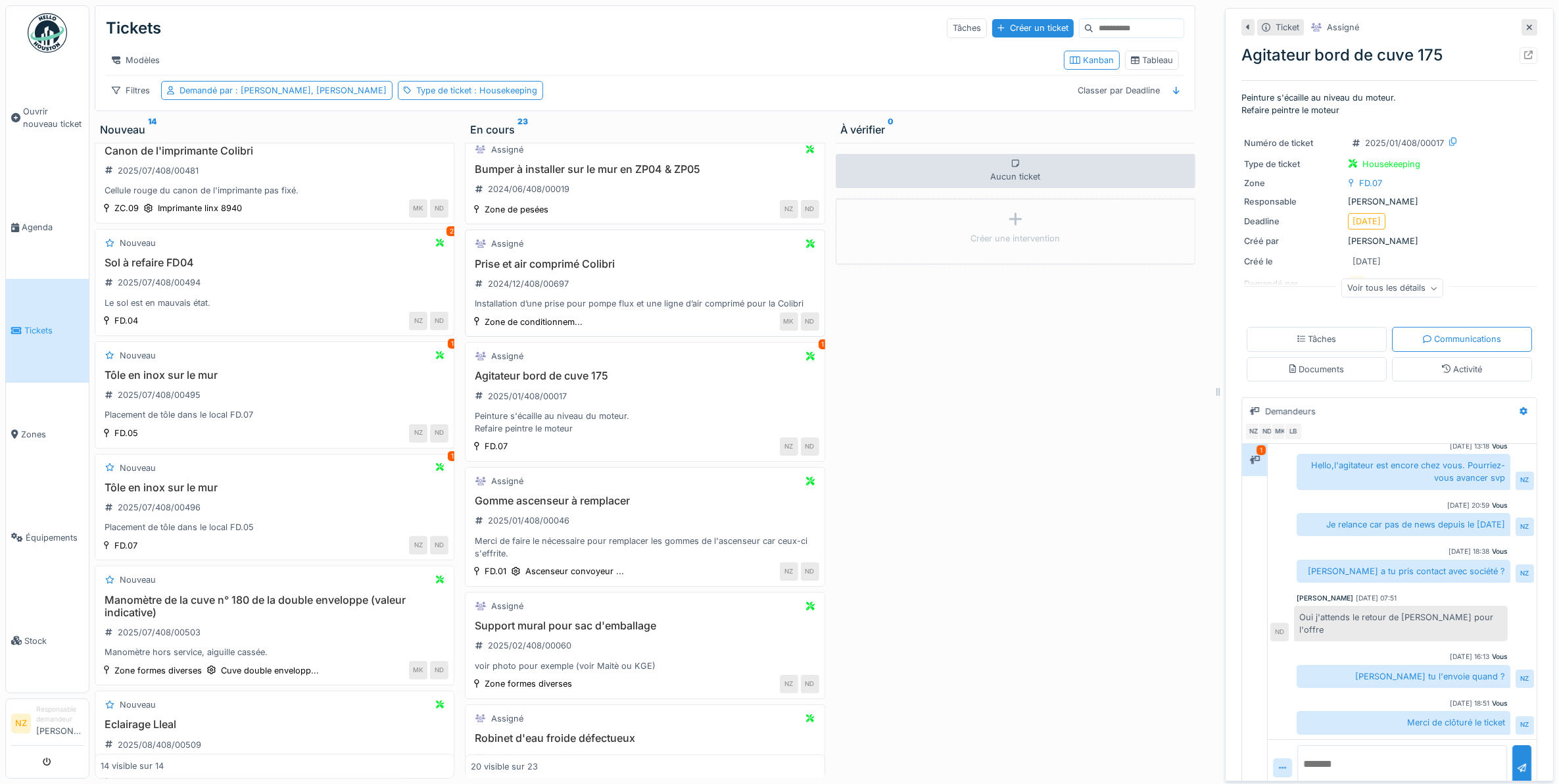
click at [651, 307] on div "Installation d’une prise pour pompe flux et une ligne d’air comprimé pour la Co…" at bounding box center [645, 304] width 348 height 13
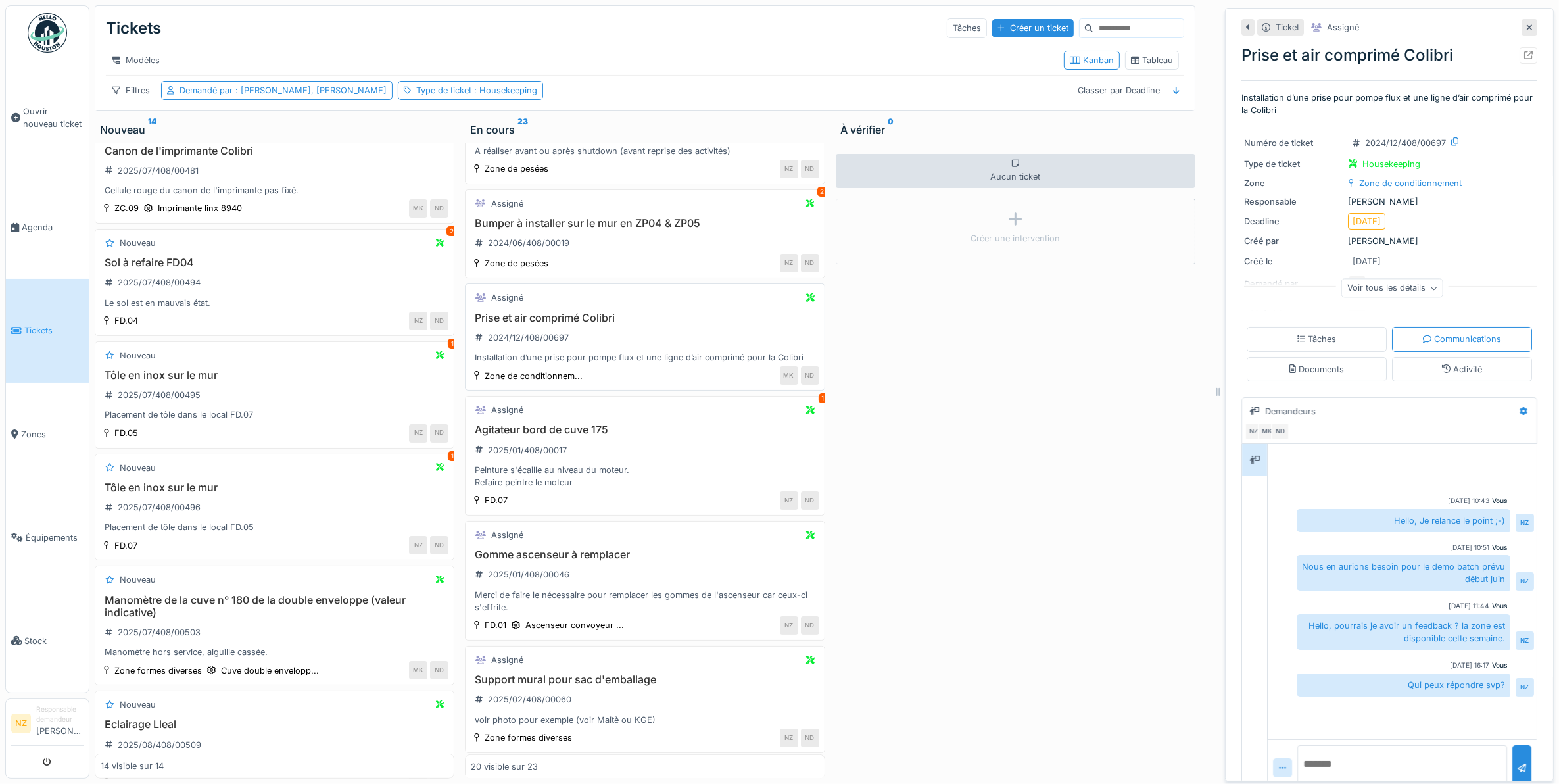
scroll to position [286, 0]
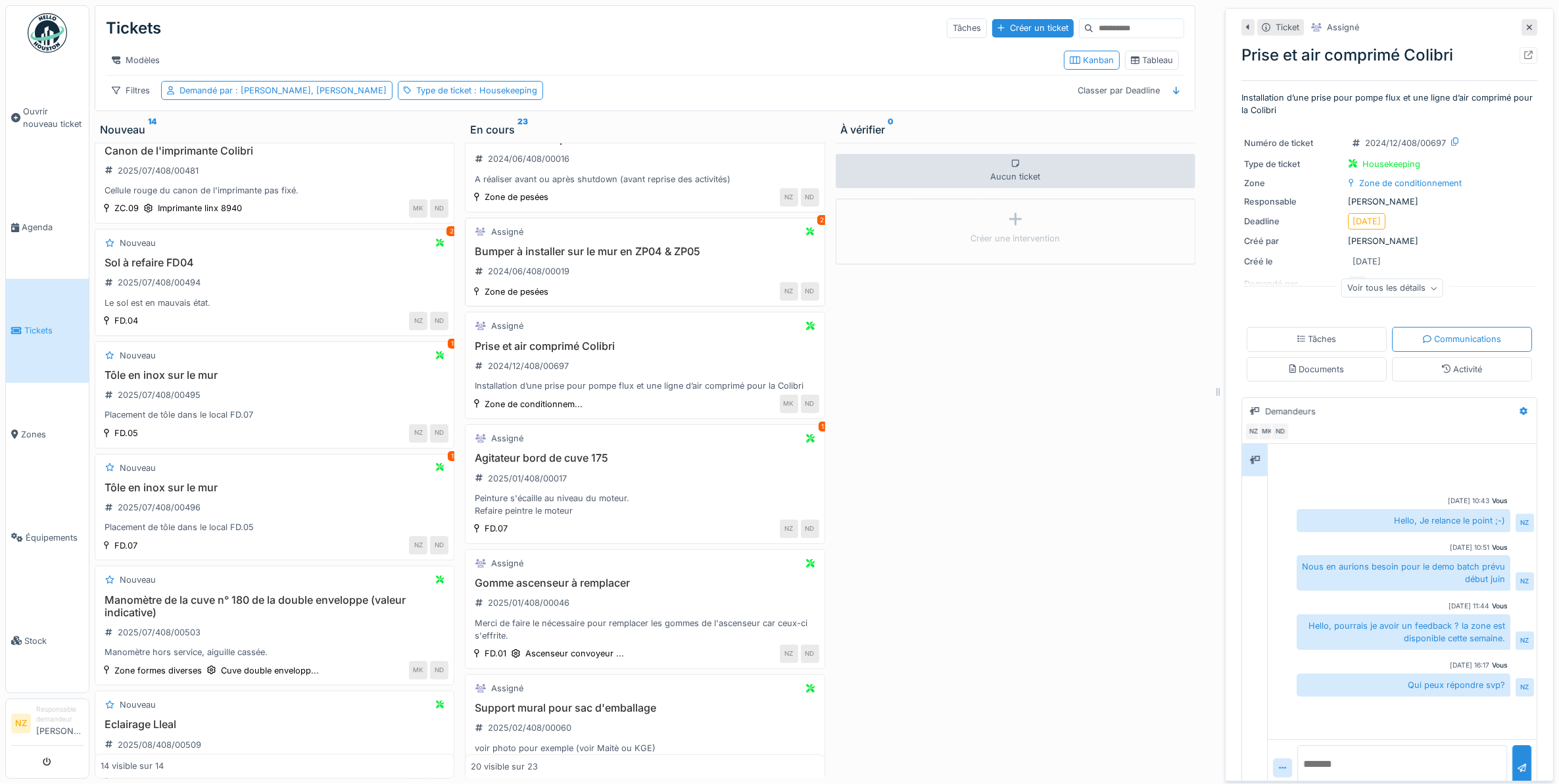
click at [655, 289] on div "NZ ND" at bounding box center [687, 291] width 263 height 18
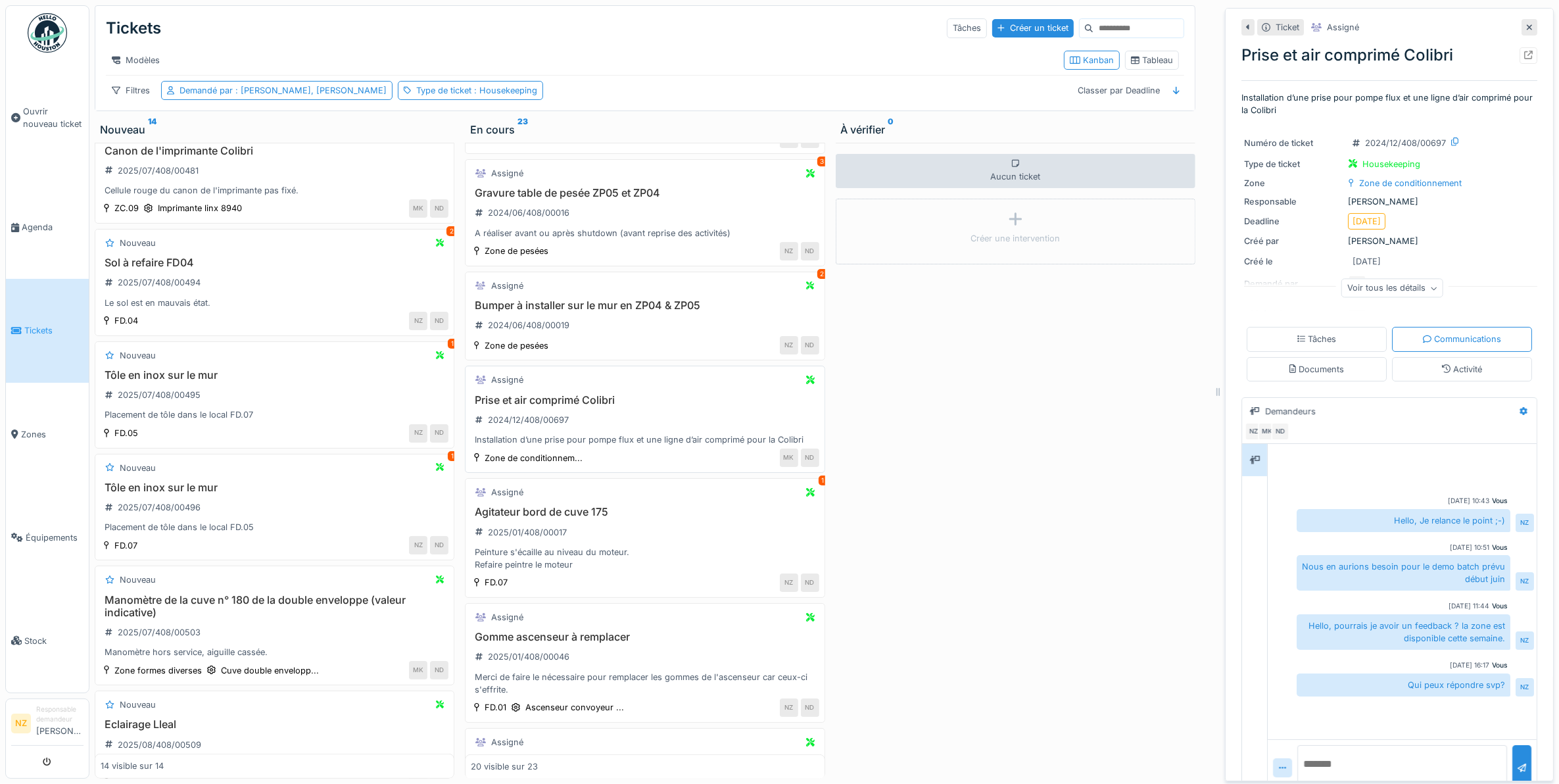
scroll to position [204, 0]
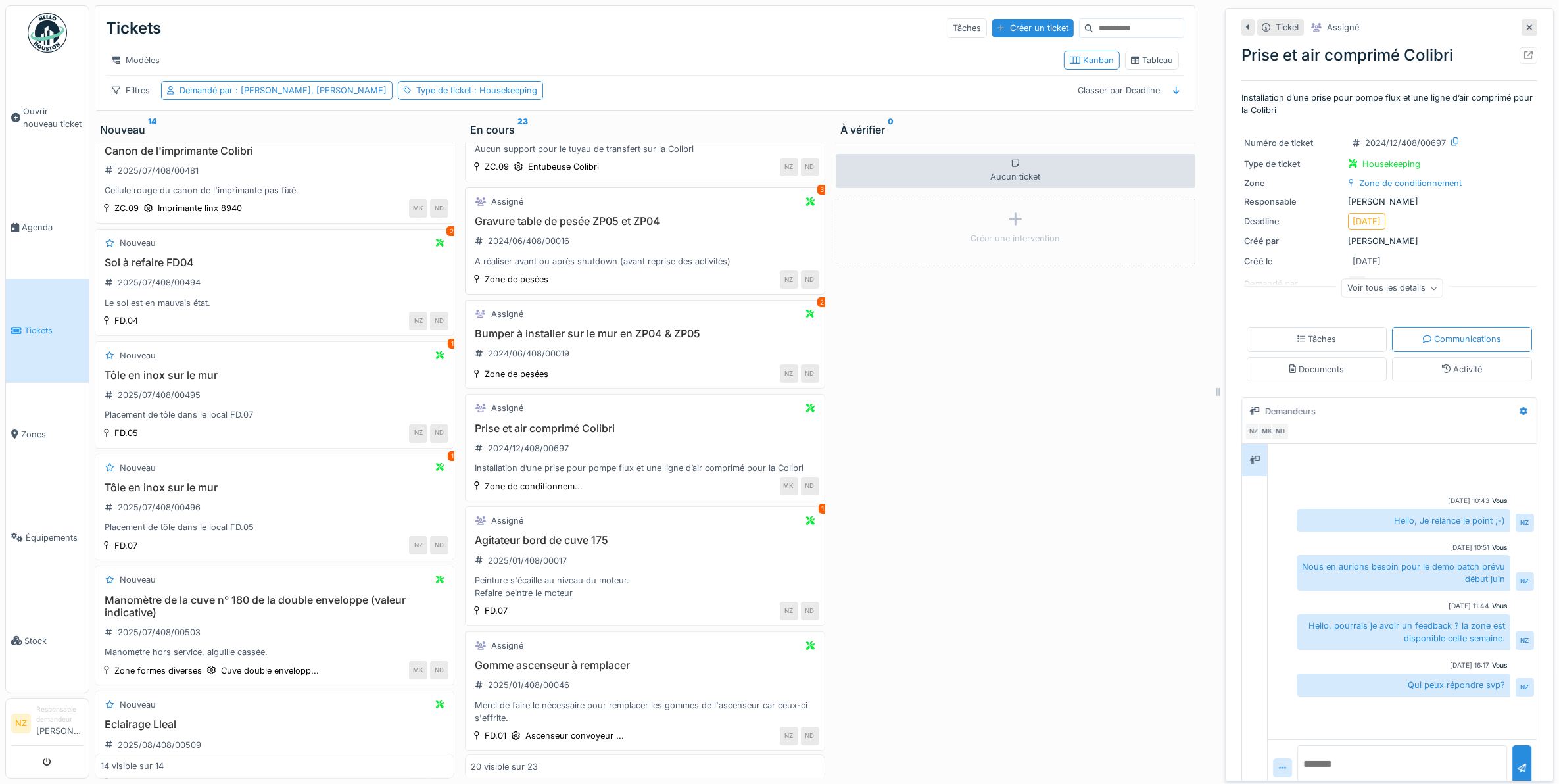
click at [694, 267] on div "A réaliser avant ou après shutdown (avant reprise des activités)" at bounding box center [645, 261] width 348 height 13
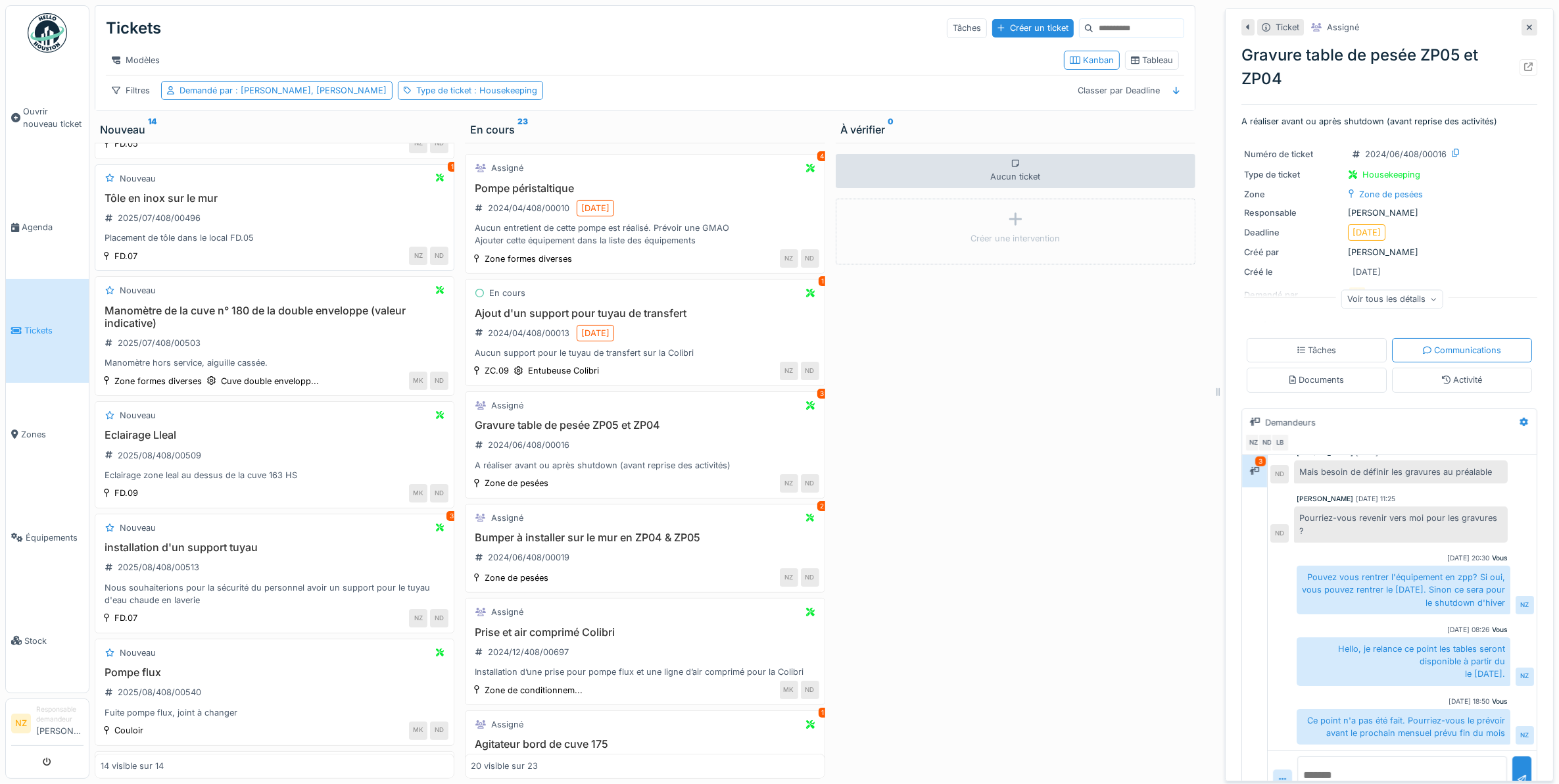
scroll to position [904, 0]
click at [280, 358] on div "Manomètre de la cuve n° 180 de la double enveloppe (valeur indicative) 2025/07/…" at bounding box center [274, 333] width 348 height 65
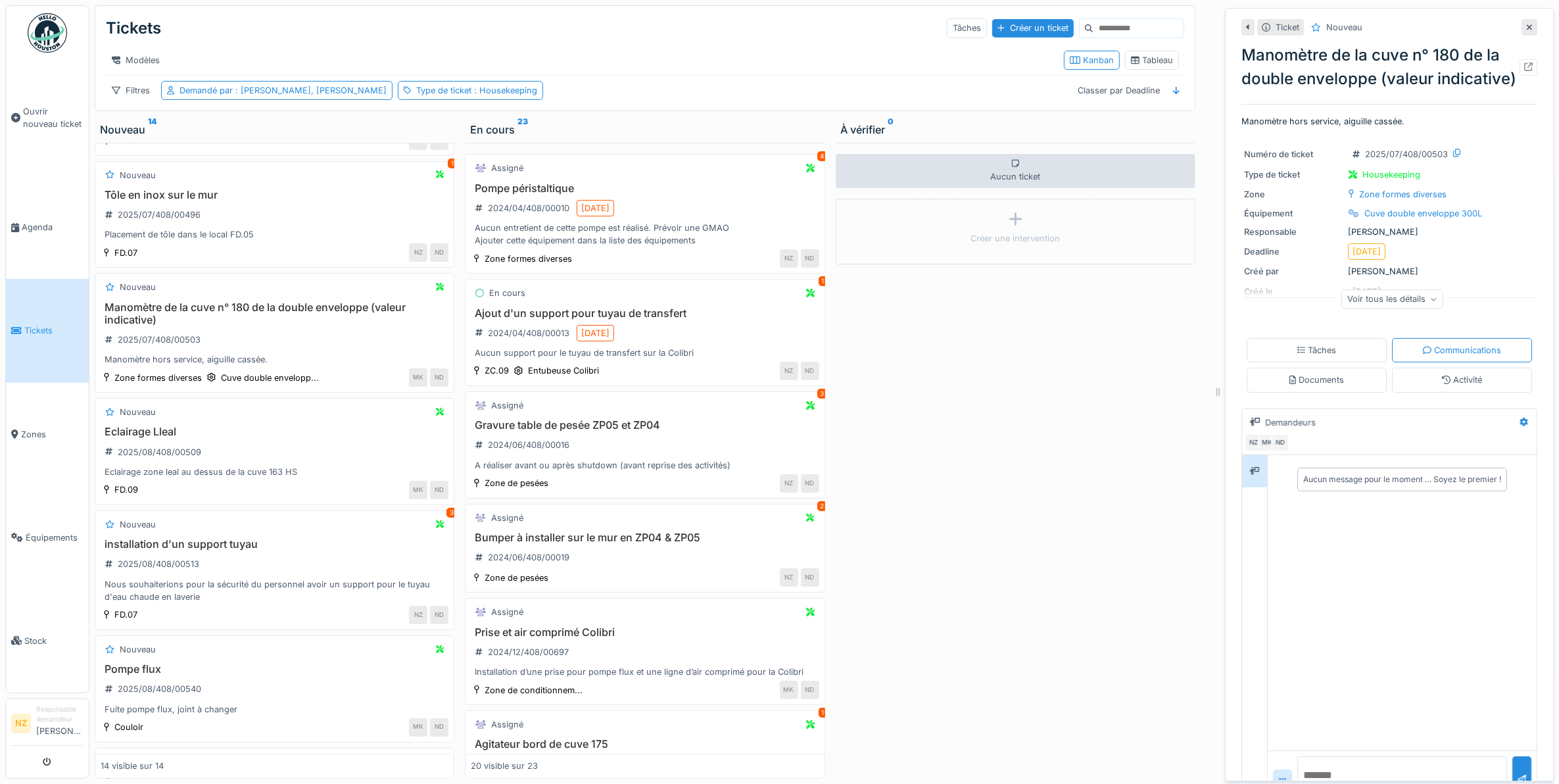
scroll to position [59, 0]
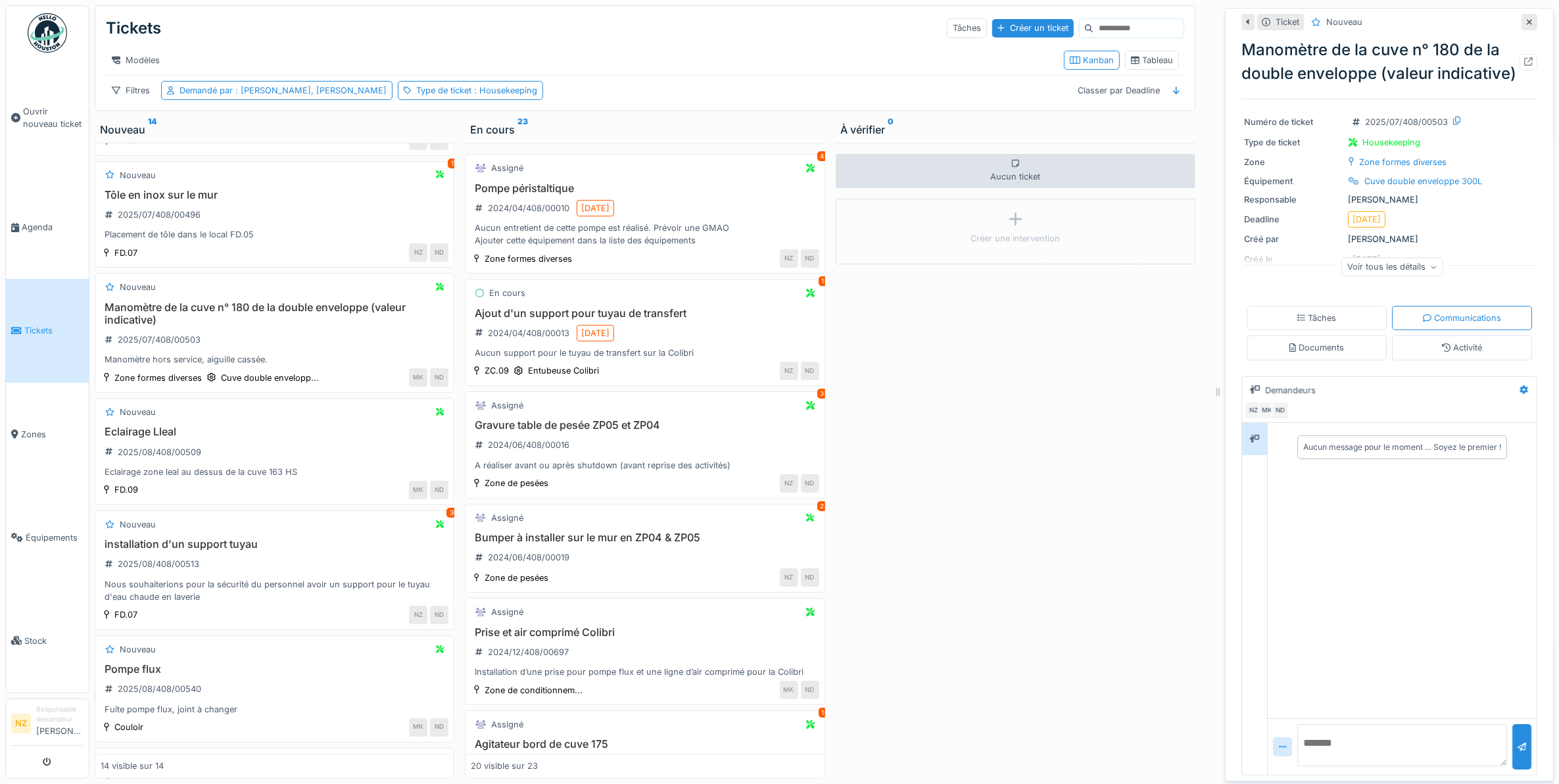
click at [1316, 755] on textarea at bounding box center [1402, 745] width 210 height 42
type textarea "**********"
click at [249, 550] on h3 "installation d'un support tuyau" at bounding box center [274, 544] width 348 height 13
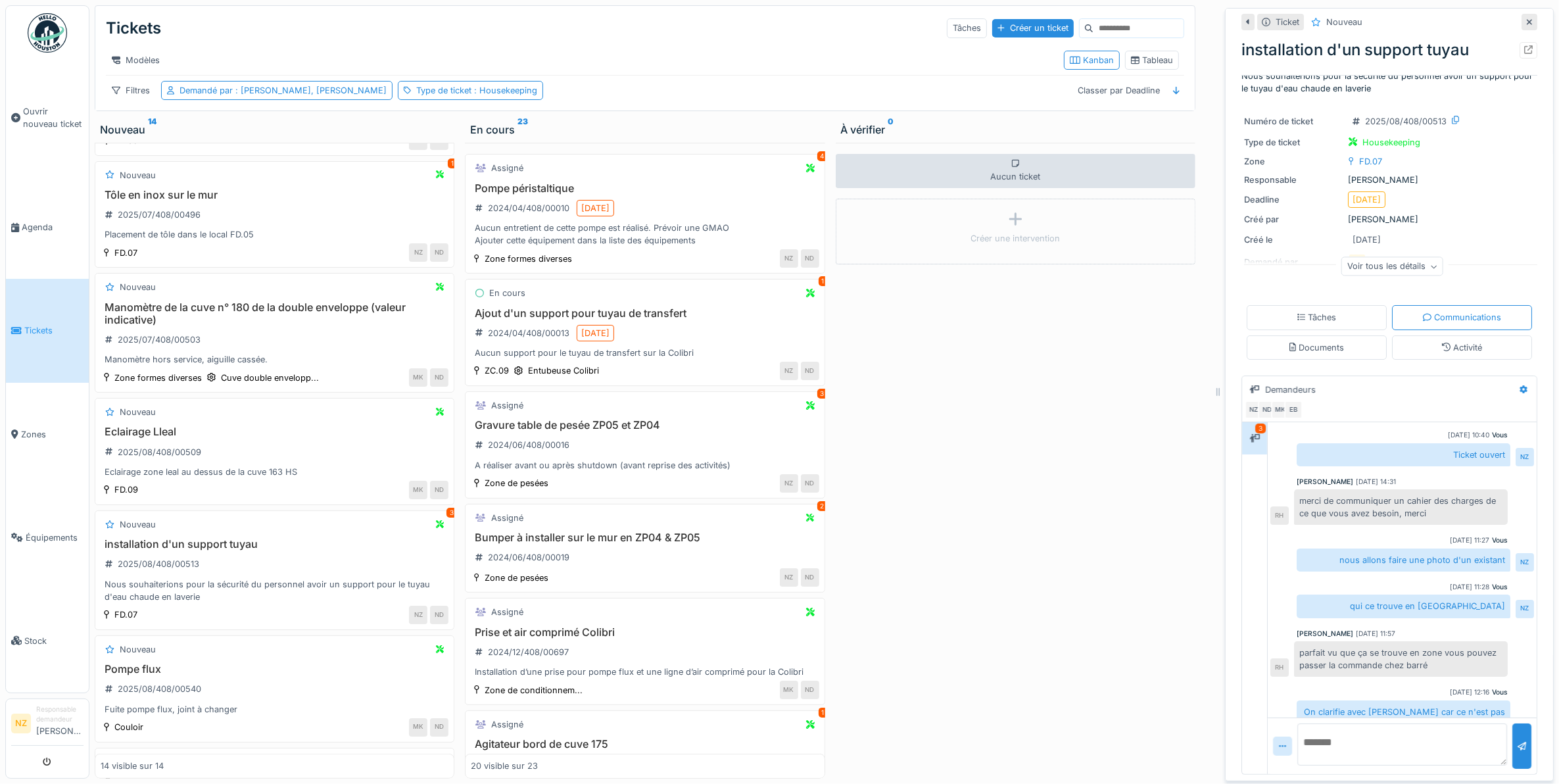
scroll to position [126, 0]
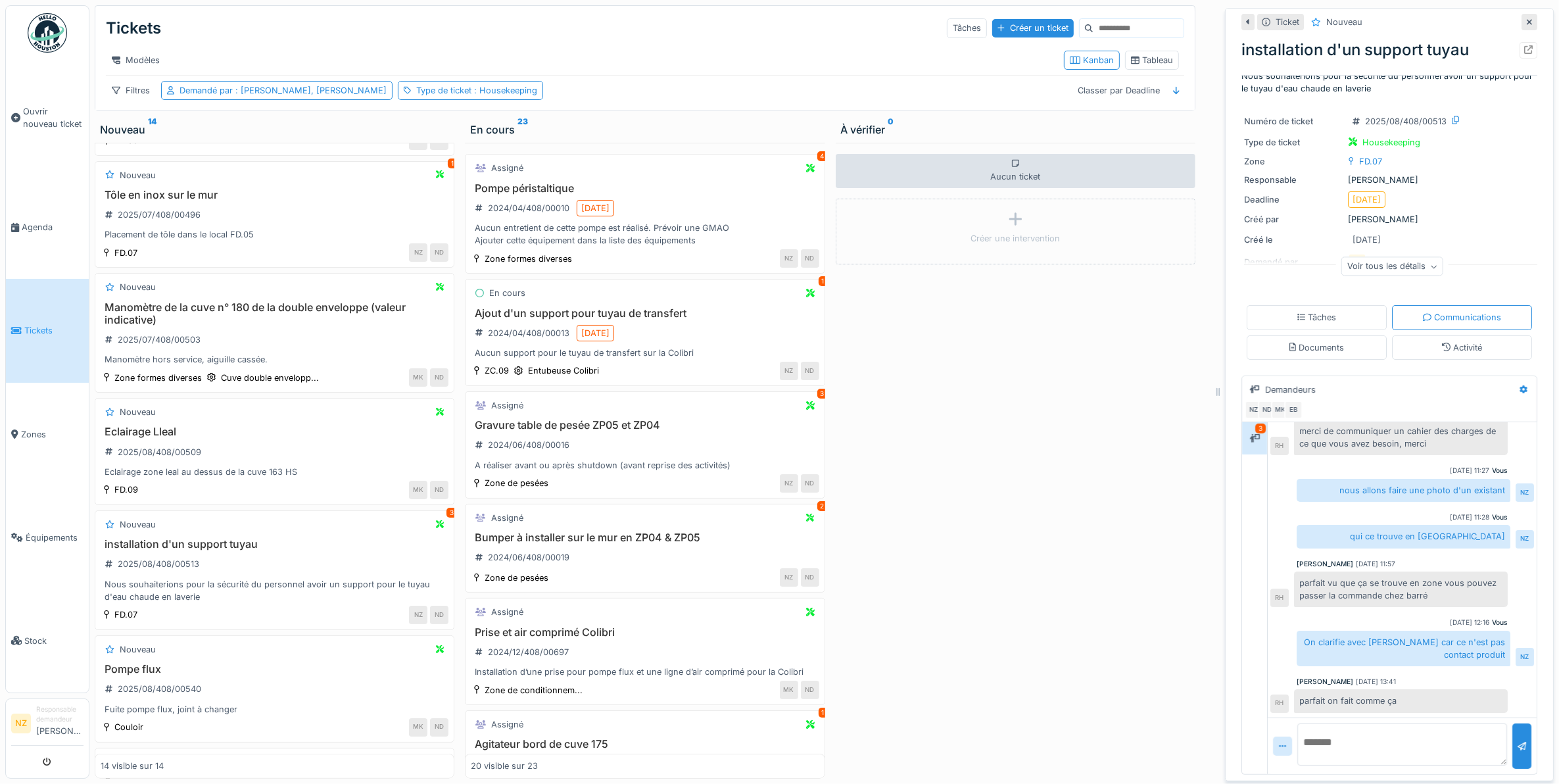
click at [1326, 740] on textarea at bounding box center [1402, 744] width 210 height 42
click at [1322, 340] on div "Documents" at bounding box center [1317, 347] width 140 height 24
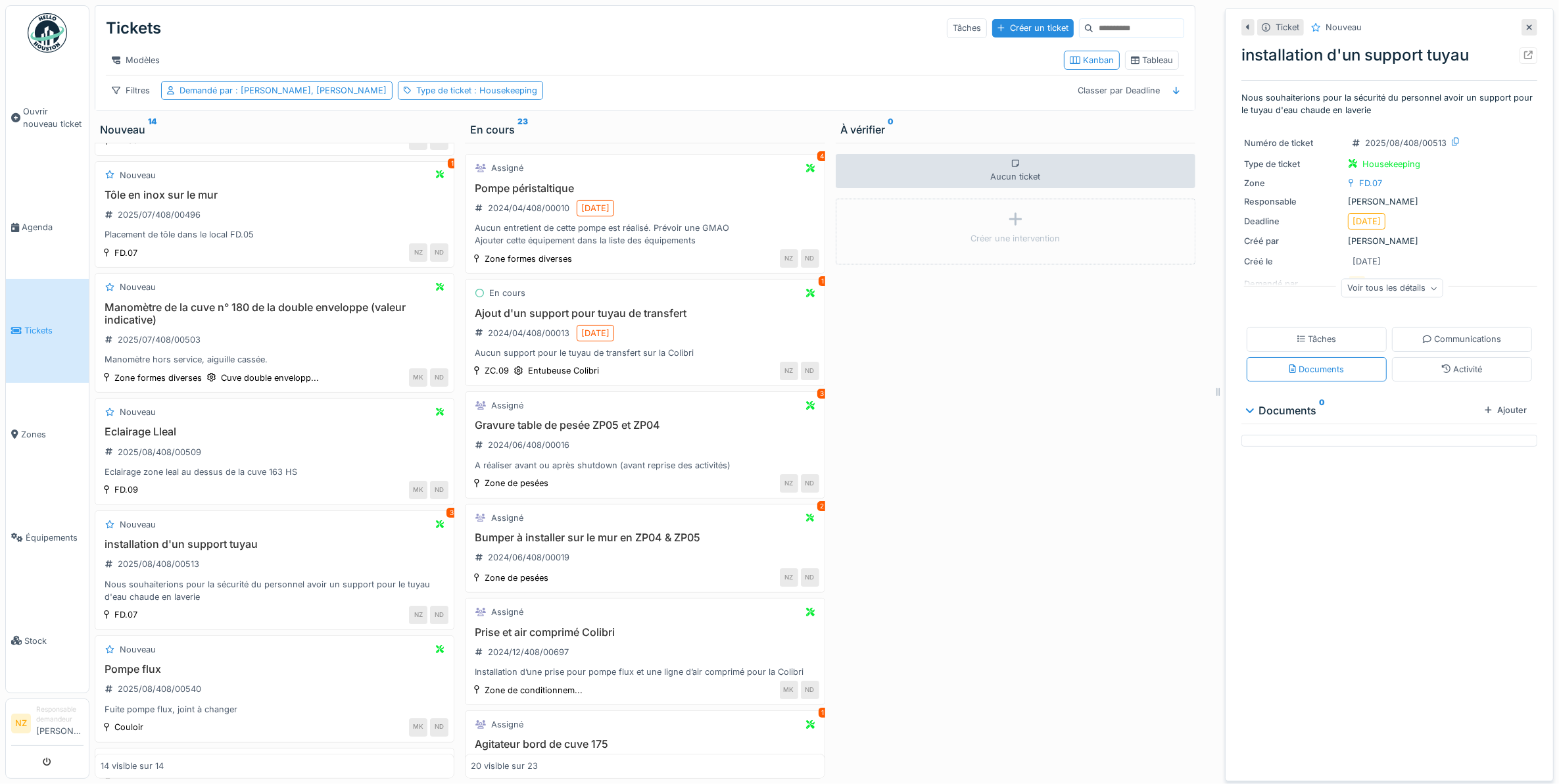
scroll to position [12, 0]
click at [1483, 407] on div "Ajouter" at bounding box center [1505, 410] width 53 height 18
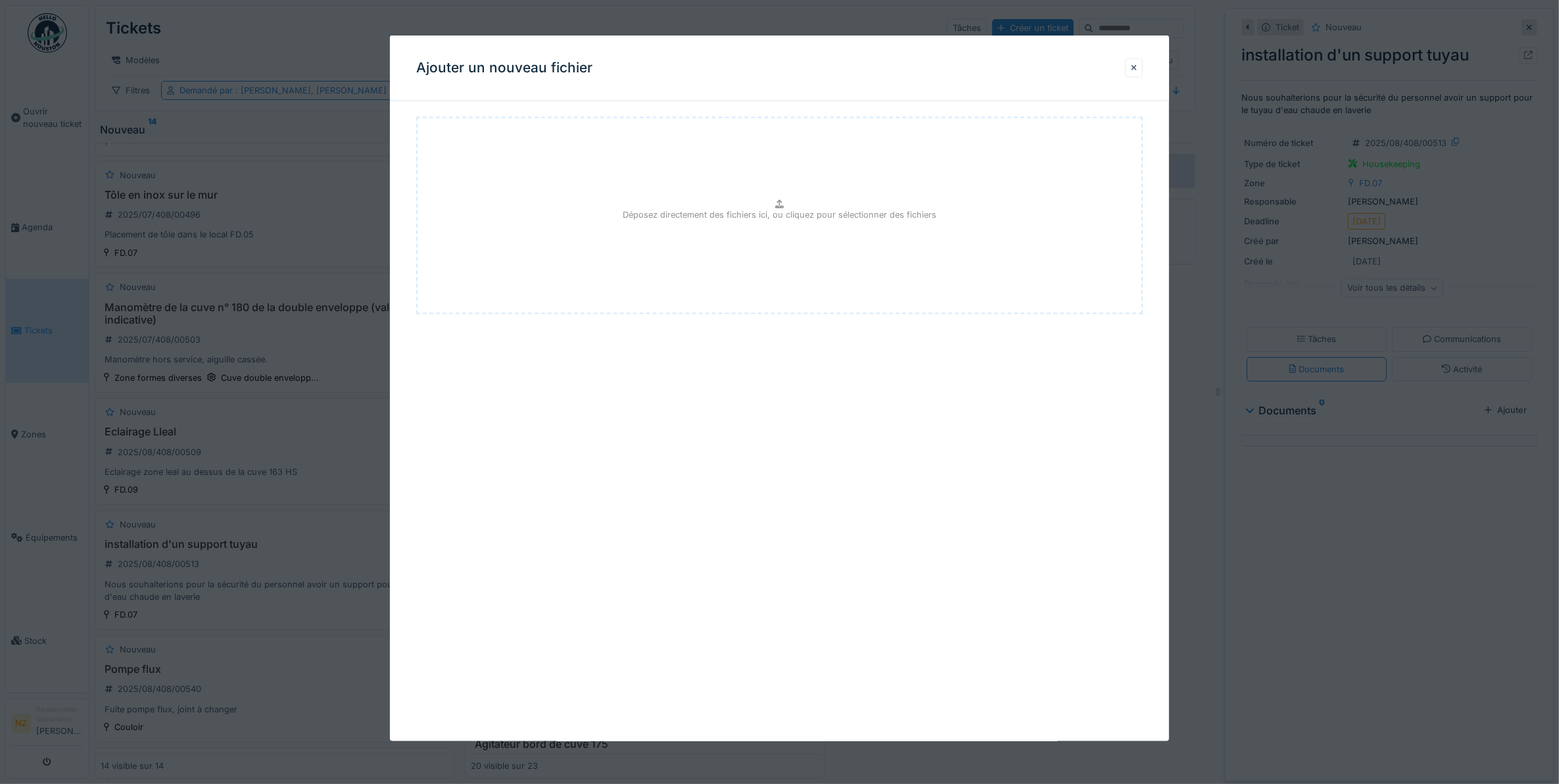
click at [706, 218] on p "Déposez directement des fichiers ici, ou cliquez pour sélectionner des fichiers" at bounding box center [779, 214] width 314 height 13
type input "**********"
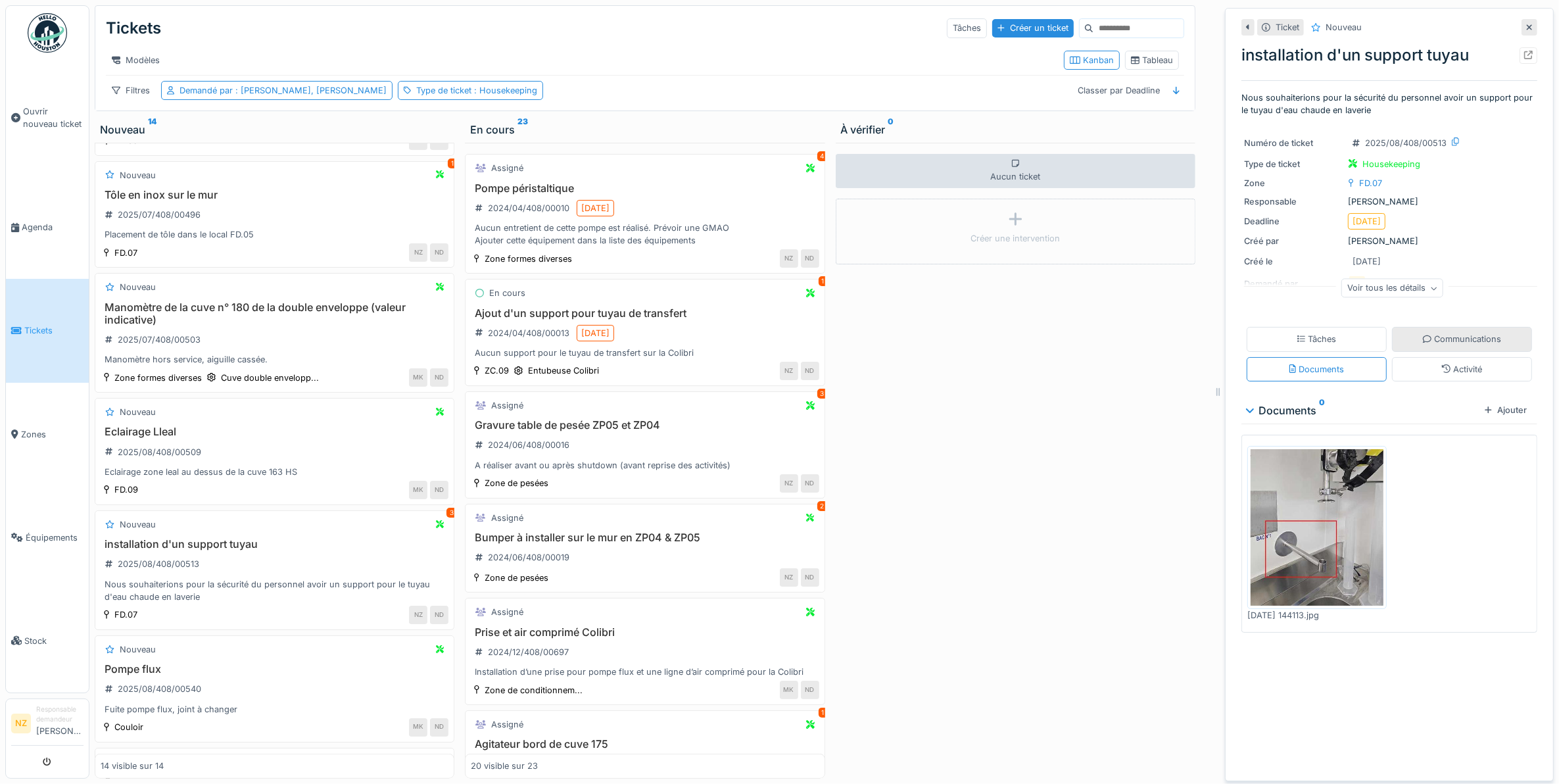
click at [1423, 335] on icon at bounding box center [1427, 339] width 8 height 8
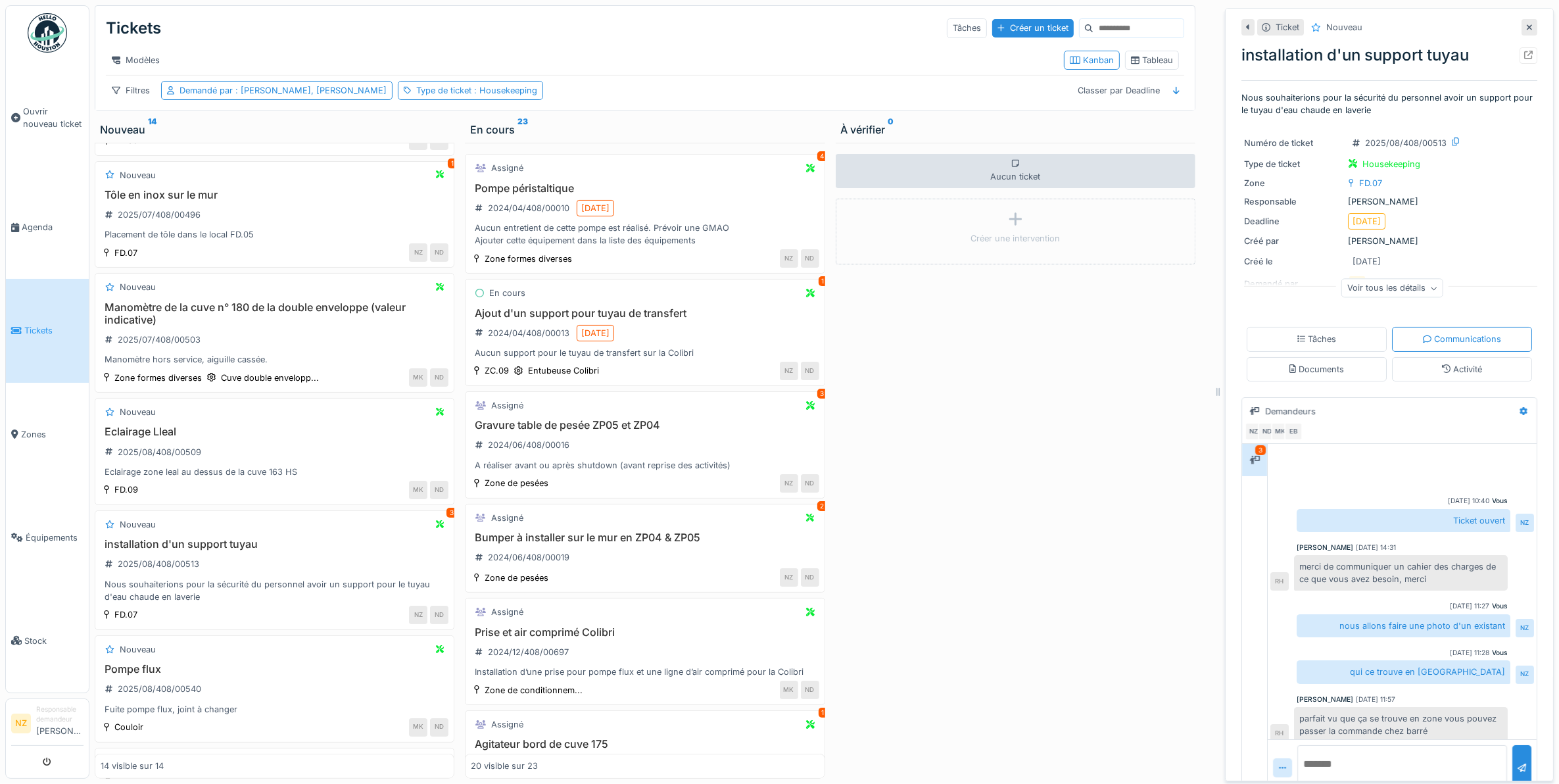
scroll to position [126, 0]
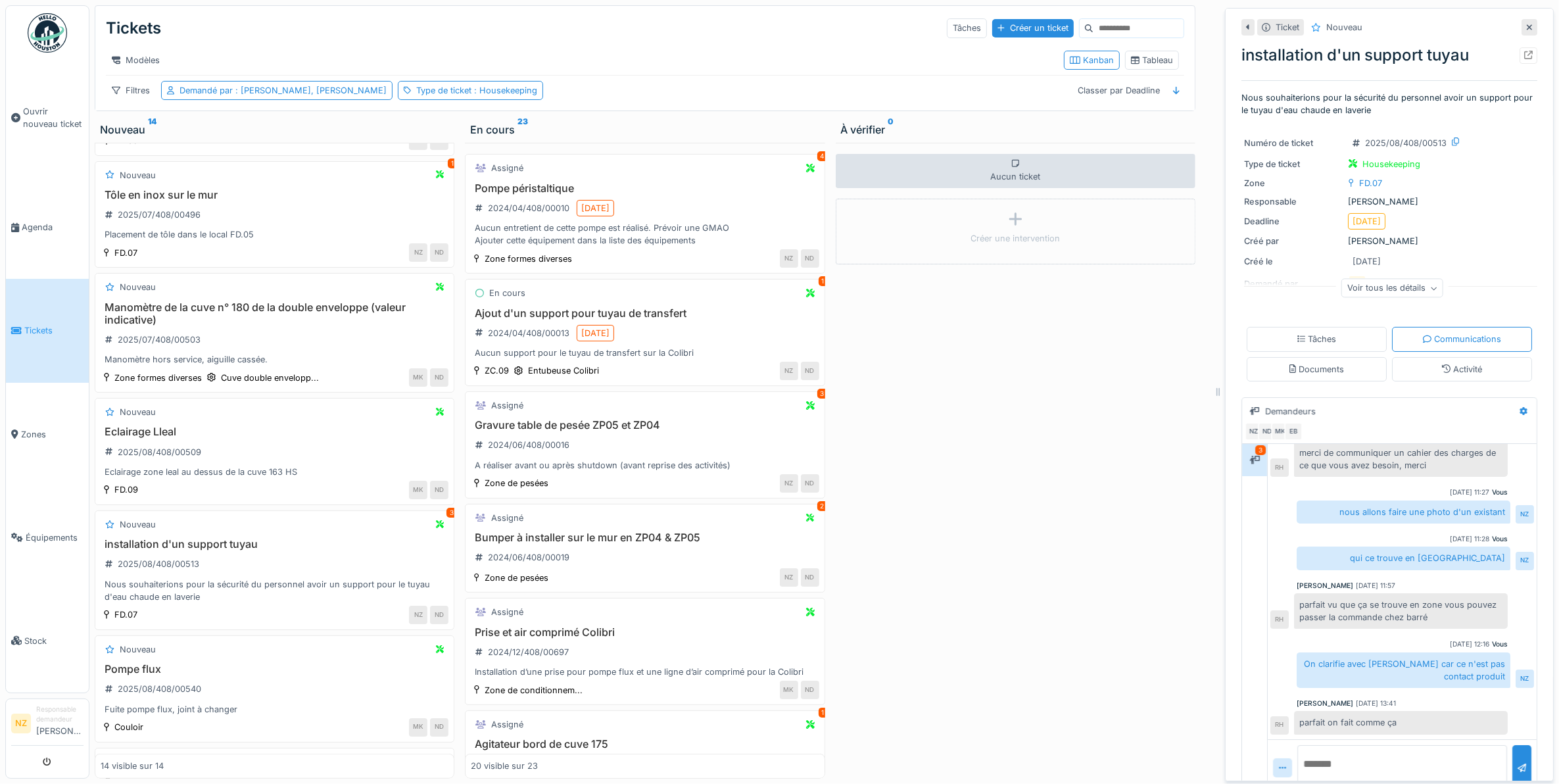
click at [1363, 760] on textarea at bounding box center [1402, 766] width 210 height 42
type textarea "*"
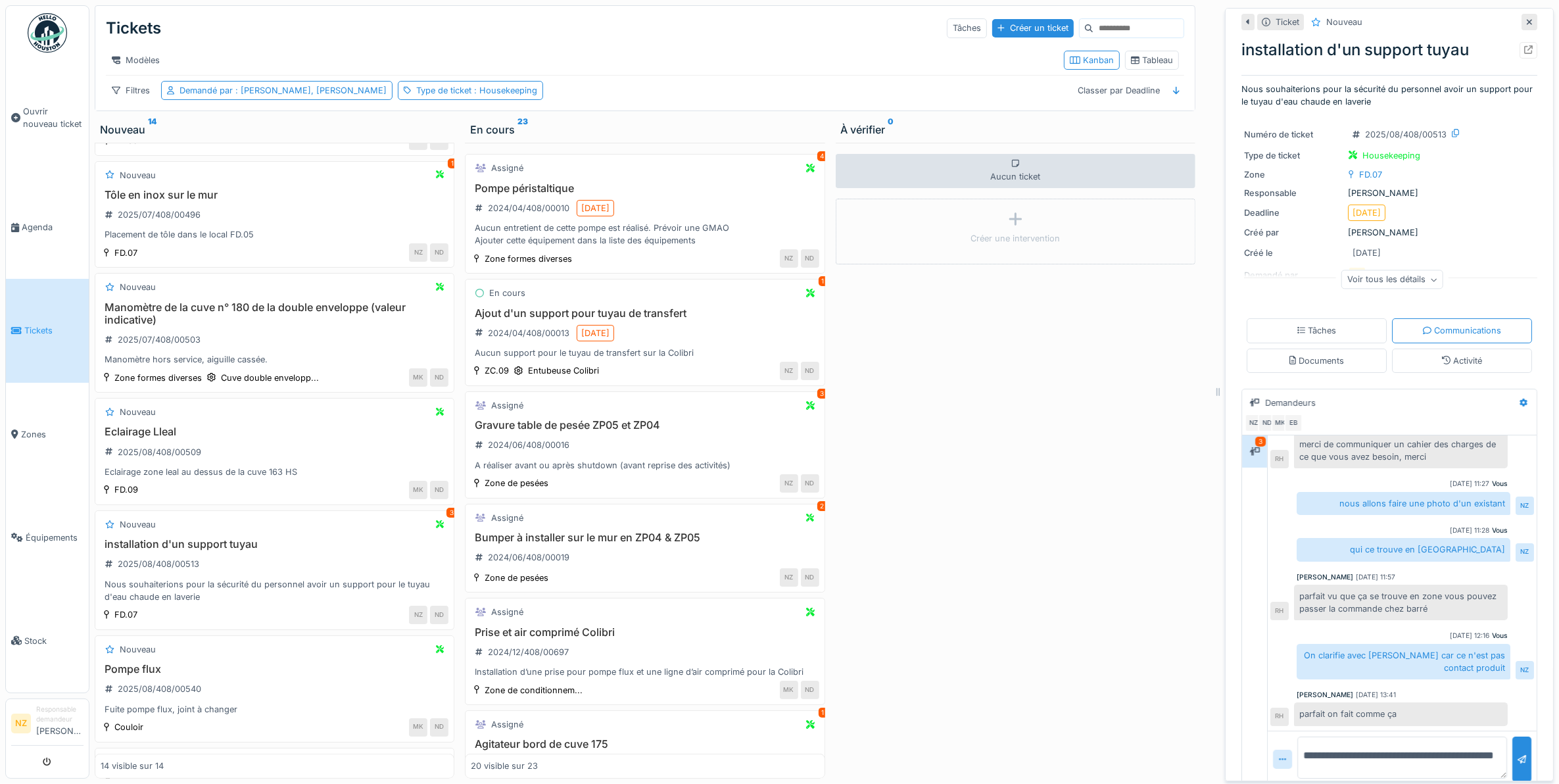
click at [1345, 756] on textarea "**********" at bounding box center [1402, 757] width 210 height 42
click at [1341, 747] on textarea "**********" at bounding box center [1402, 757] width 210 height 42
type textarea "**********"
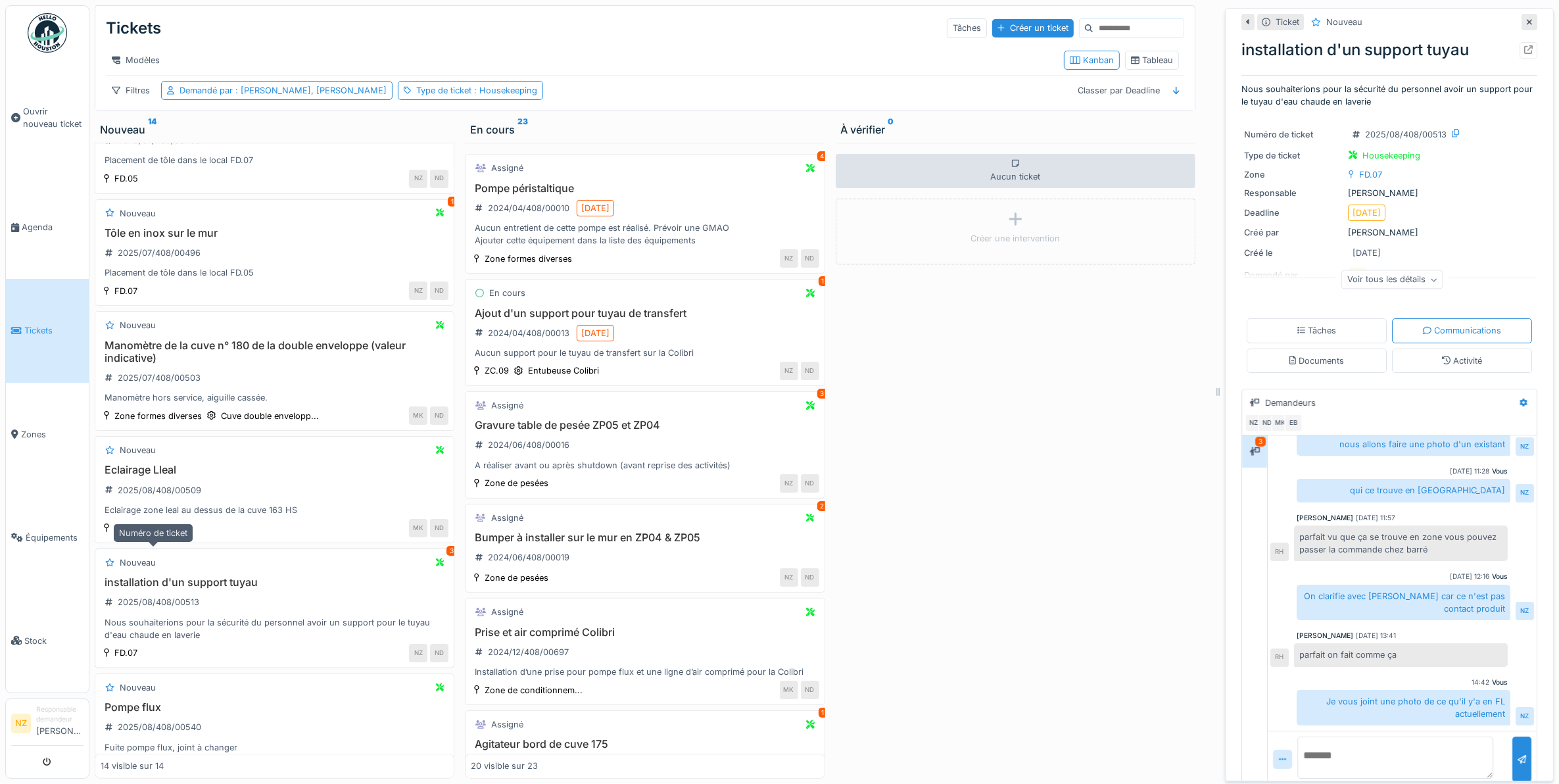
scroll to position [904, 0]
